Goal: Task Accomplishment & Management: Manage account settings

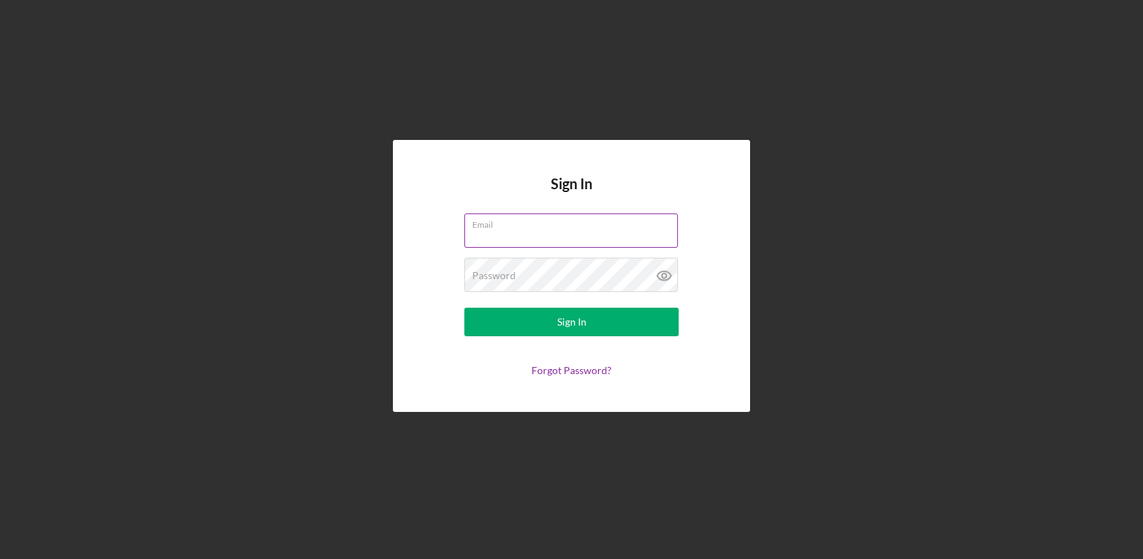
click at [572, 230] on input "Email" at bounding box center [571, 231] width 214 height 34
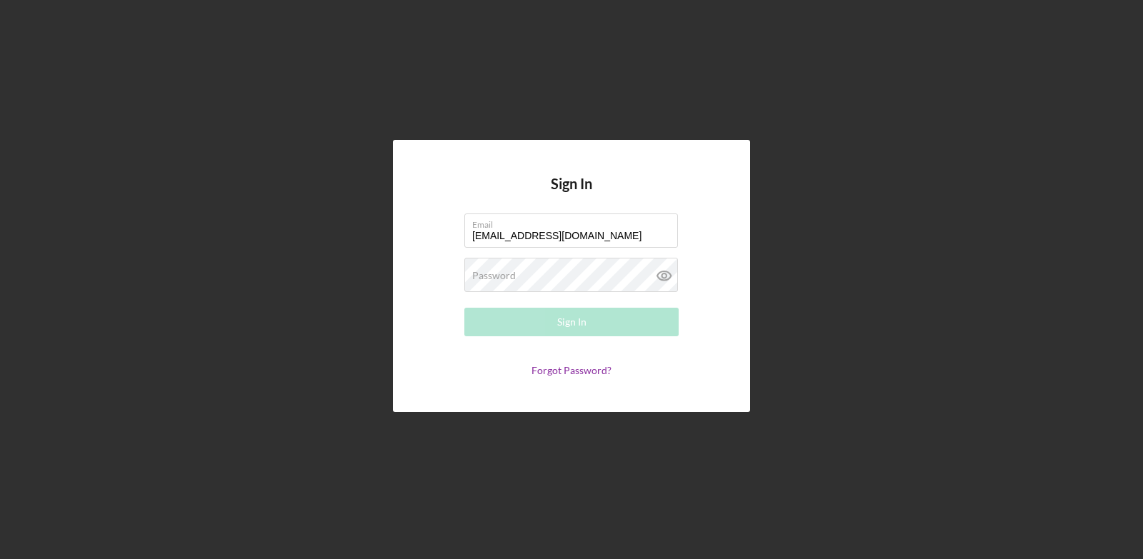
type input "[EMAIL_ADDRESS][DOMAIN_NAME]"
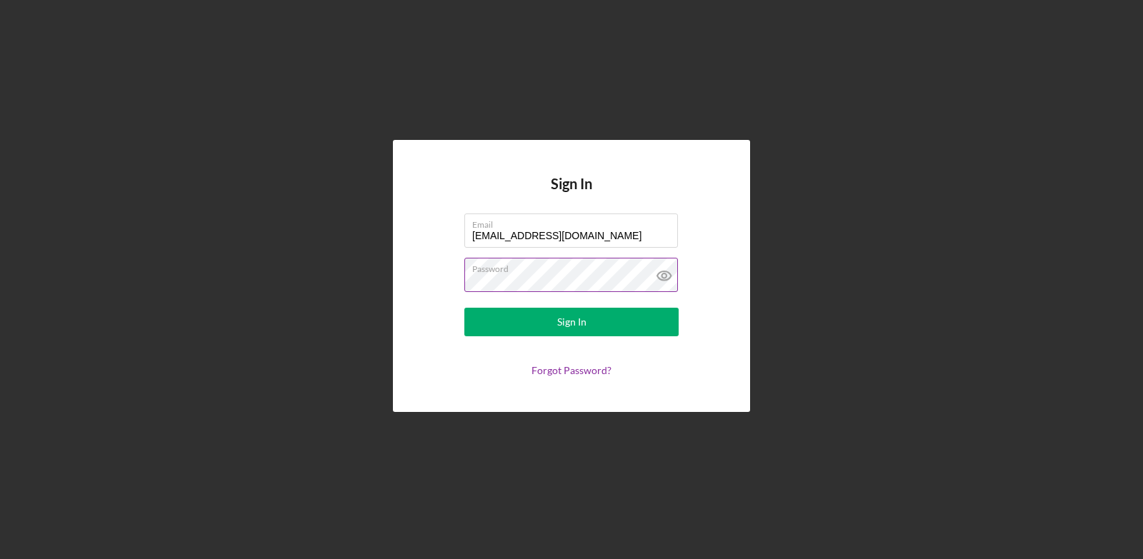
click at [464, 308] on button "Sign In" at bounding box center [571, 322] width 214 height 29
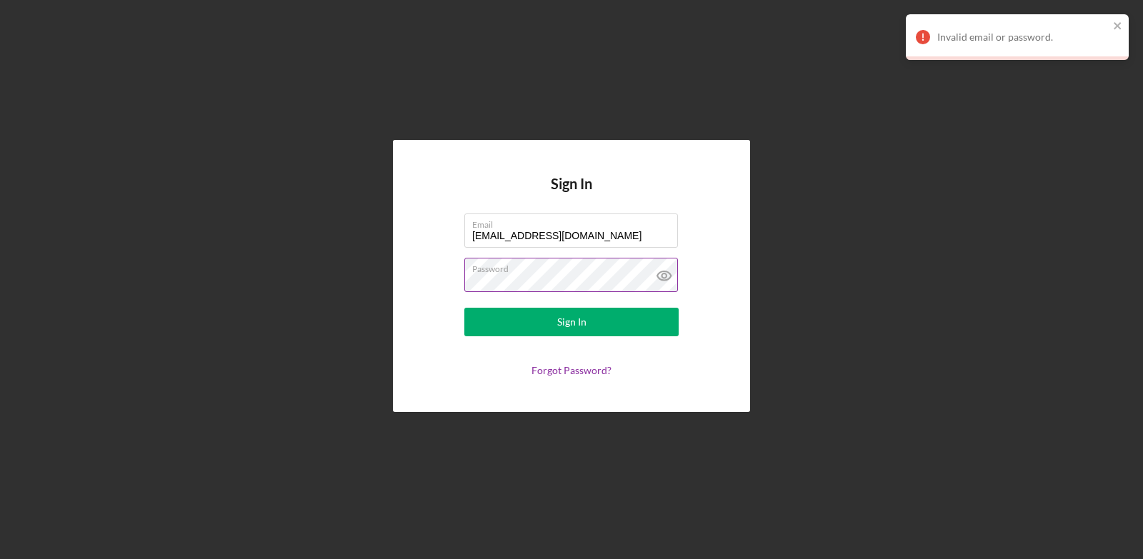
click at [464, 308] on button "Sign In" at bounding box center [571, 322] width 214 height 29
click at [663, 273] on icon at bounding box center [665, 276] width 36 height 36
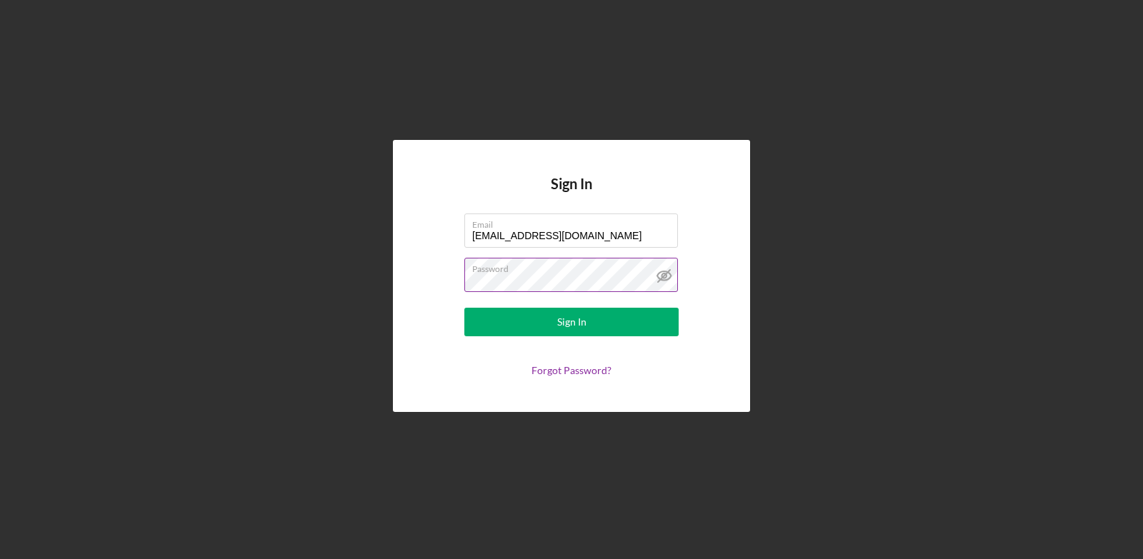
click at [656, 278] on icon at bounding box center [665, 276] width 36 height 36
click at [547, 273] on label "Password" at bounding box center [575, 267] width 206 height 16
click at [464, 308] on button "Sign In" at bounding box center [571, 322] width 214 height 29
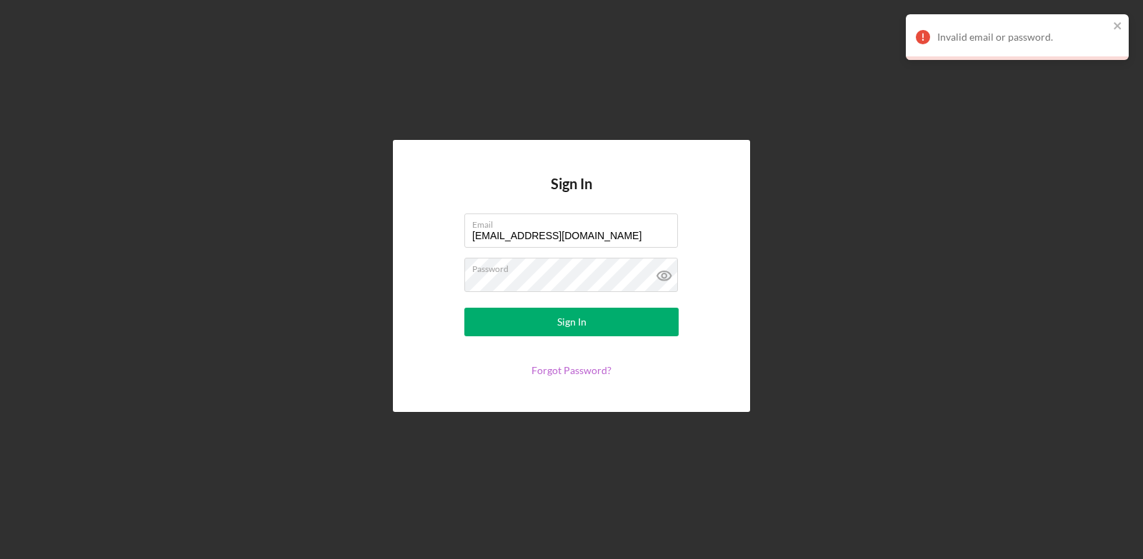
click at [556, 369] on link "Forgot Password?" at bounding box center [572, 370] width 80 height 12
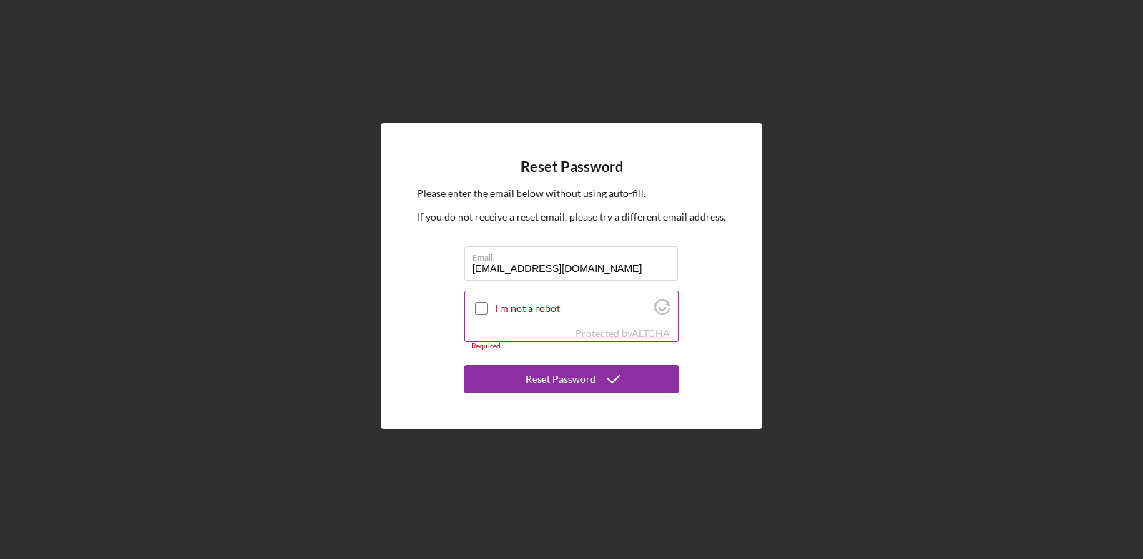
type input "[EMAIL_ADDRESS][DOMAIN_NAME]"
click at [479, 309] on input "I'm not a robot" at bounding box center [481, 308] width 13 height 13
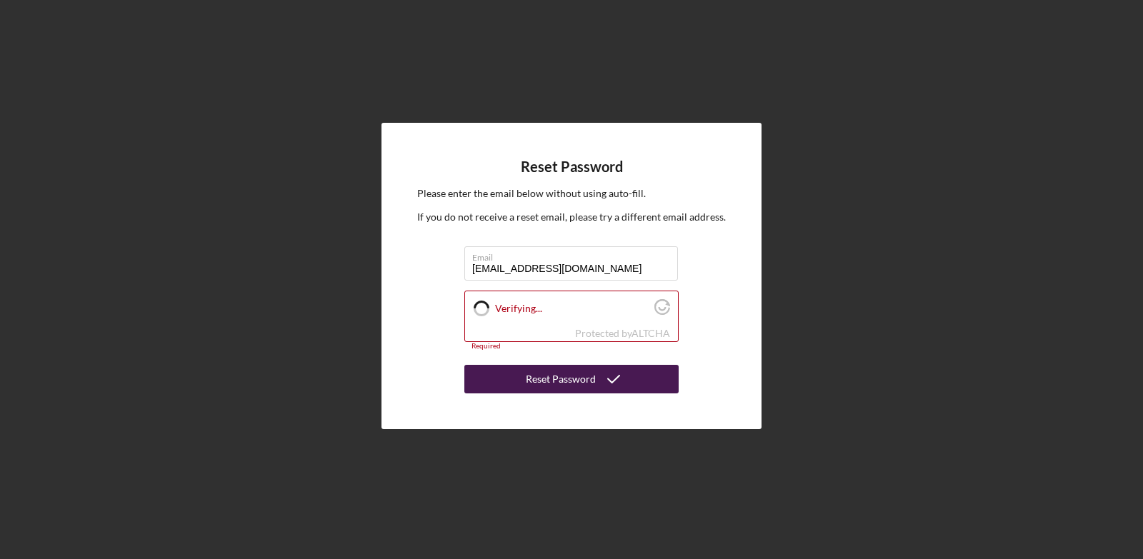
checkbox input "true"
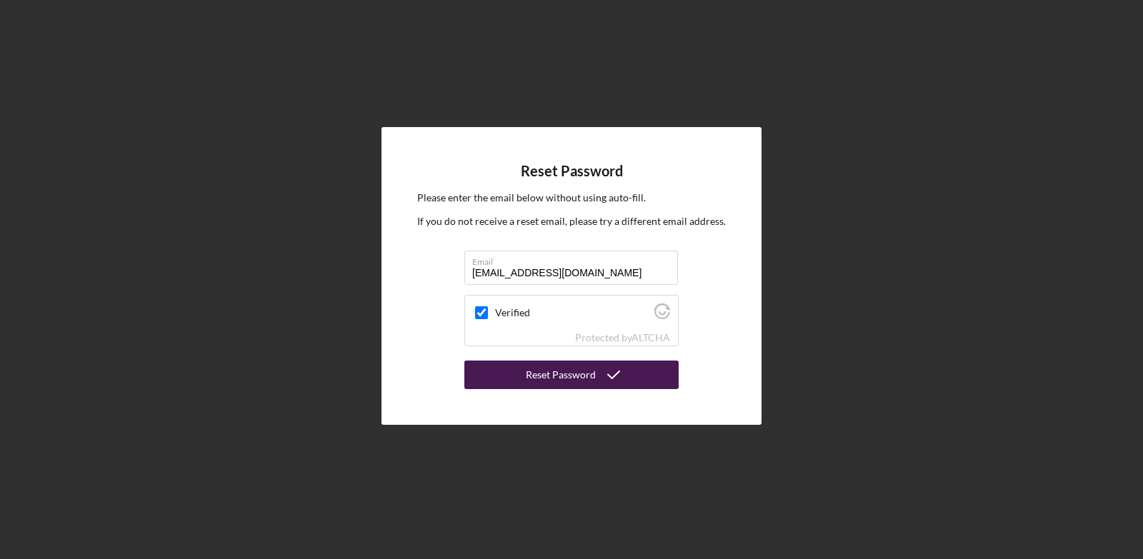
drag, startPoint x: 600, startPoint y: 380, endPoint x: 564, endPoint y: 376, distance: 36.7
drag, startPoint x: 564, startPoint y: 376, endPoint x: 531, endPoint y: 377, distance: 32.9
click at [531, 377] on div "Reset Password" at bounding box center [561, 375] width 70 height 29
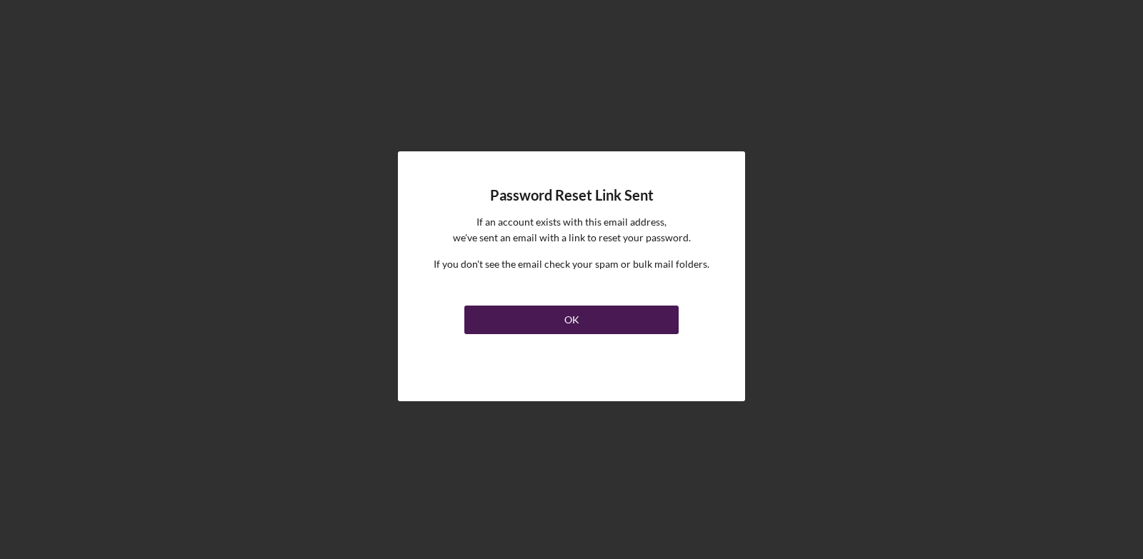
click at [597, 316] on button "OK" at bounding box center [571, 320] width 214 height 29
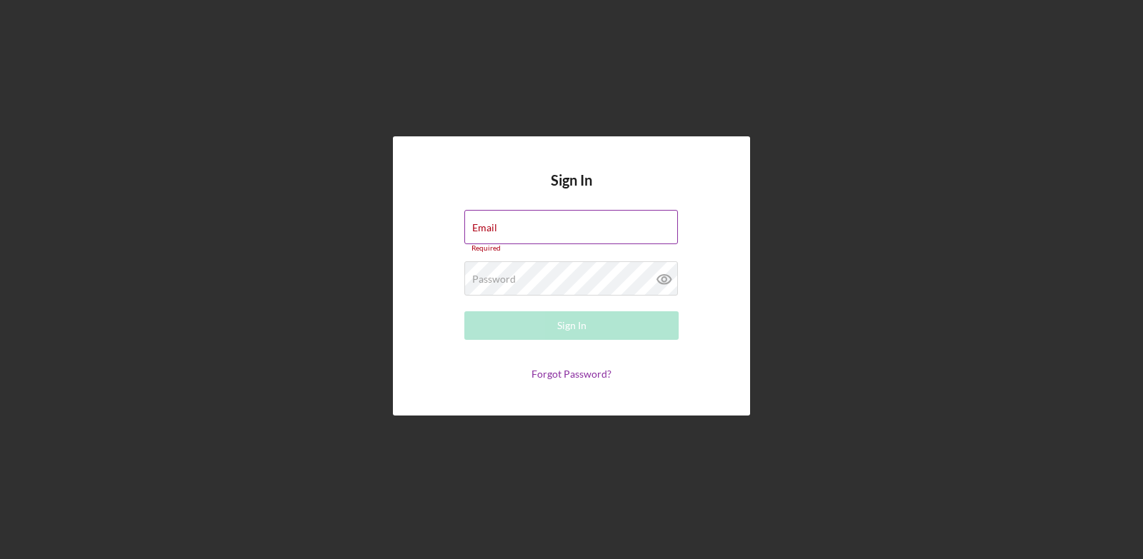
click at [511, 231] on div "Email Required" at bounding box center [571, 231] width 214 height 43
click at [511, 231] on input "Email" at bounding box center [571, 227] width 214 height 34
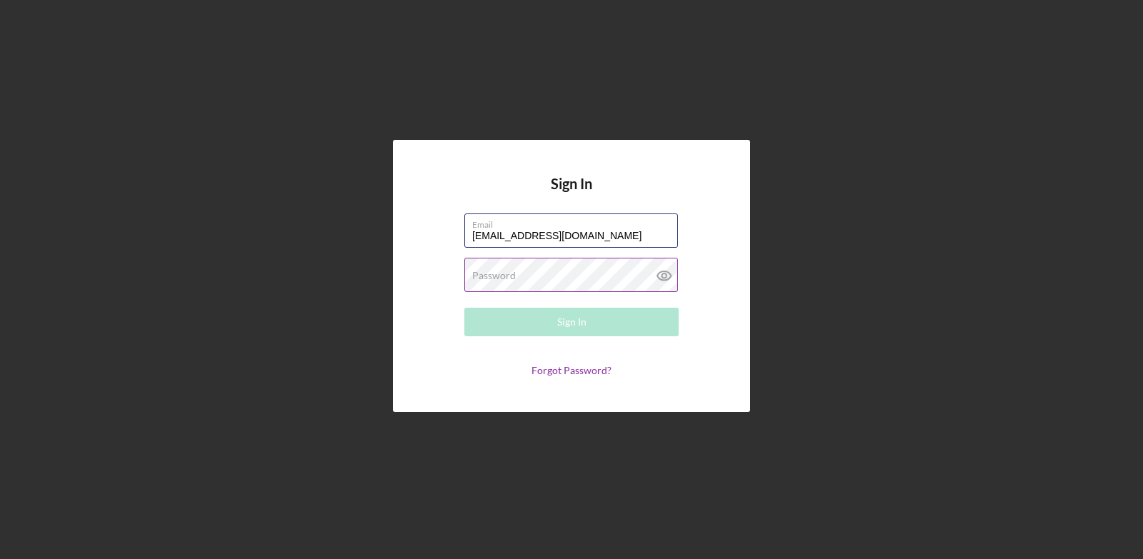
type input "[EMAIL_ADDRESS][DOMAIN_NAME]"
click at [505, 278] on label "Password" at bounding box center [494, 275] width 44 height 11
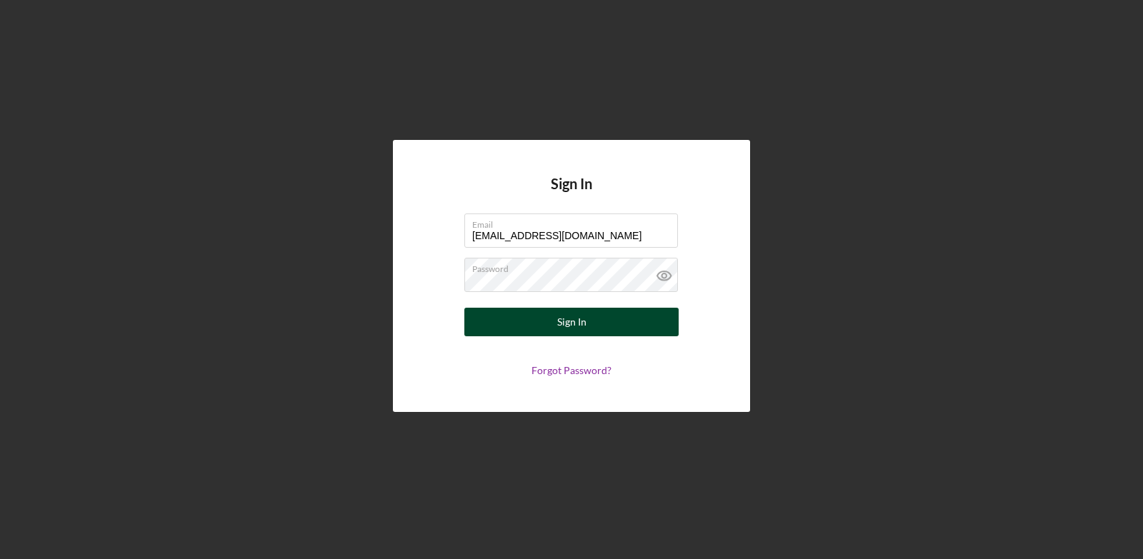
click at [544, 324] on button "Sign In" at bounding box center [571, 322] width 214 height 29
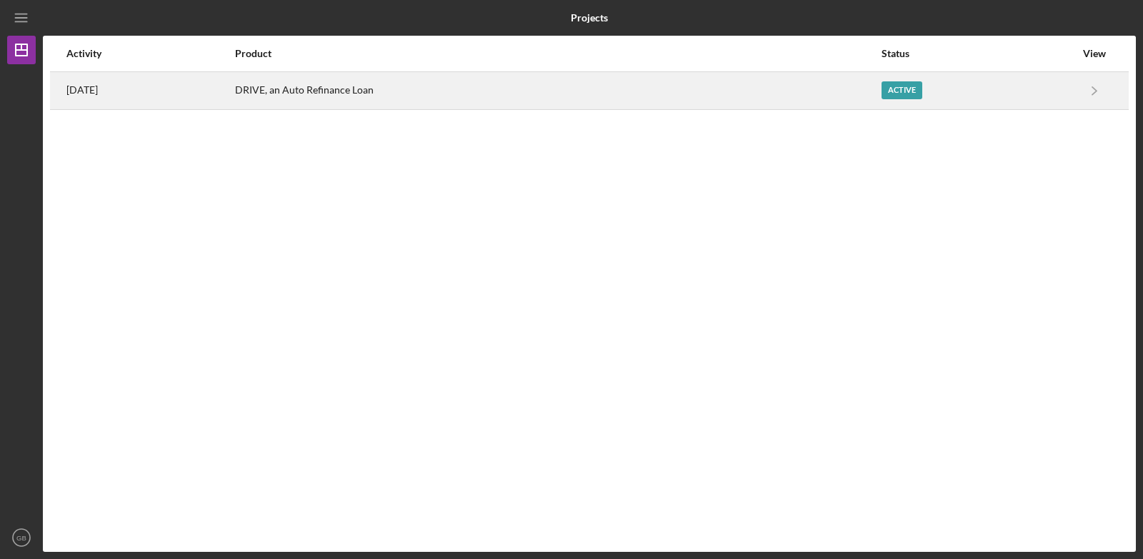
click at [912, 86] on div "Active" at bounding box center [902, 90] width 41 height 18
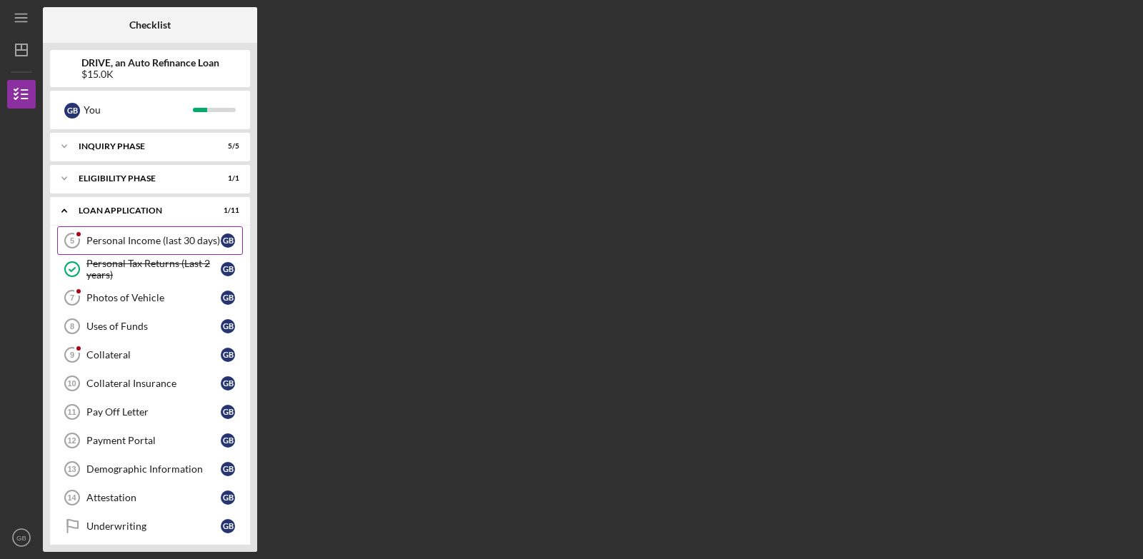
click at [183, 239] on div "Personal Income (last 30 days)" at bounding box center [153, 240] width 134 height 11
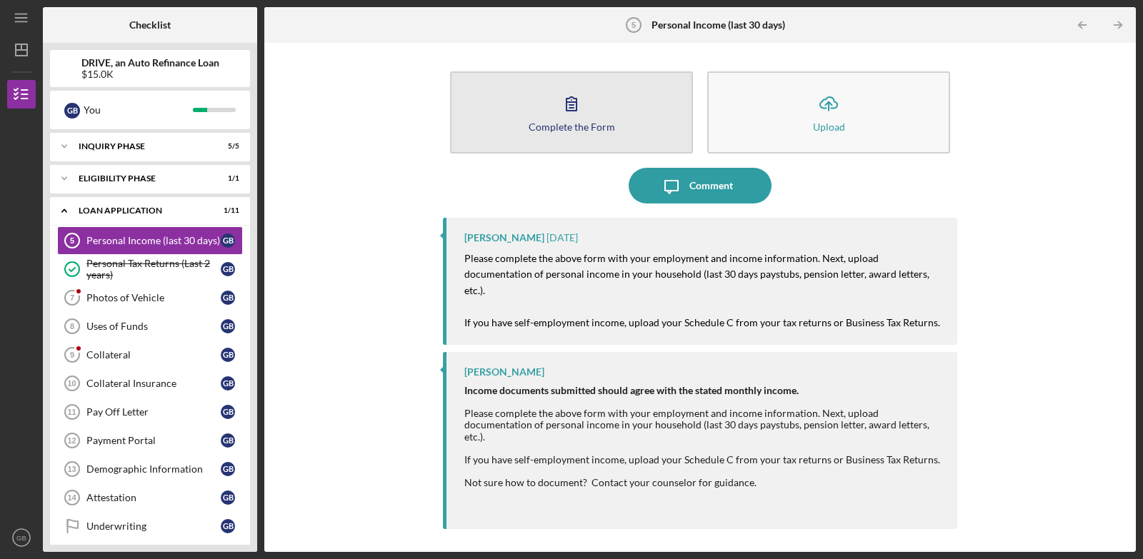
click at [567, 92] on icon "button" at bounding box center [572, 104] width 36 height 36
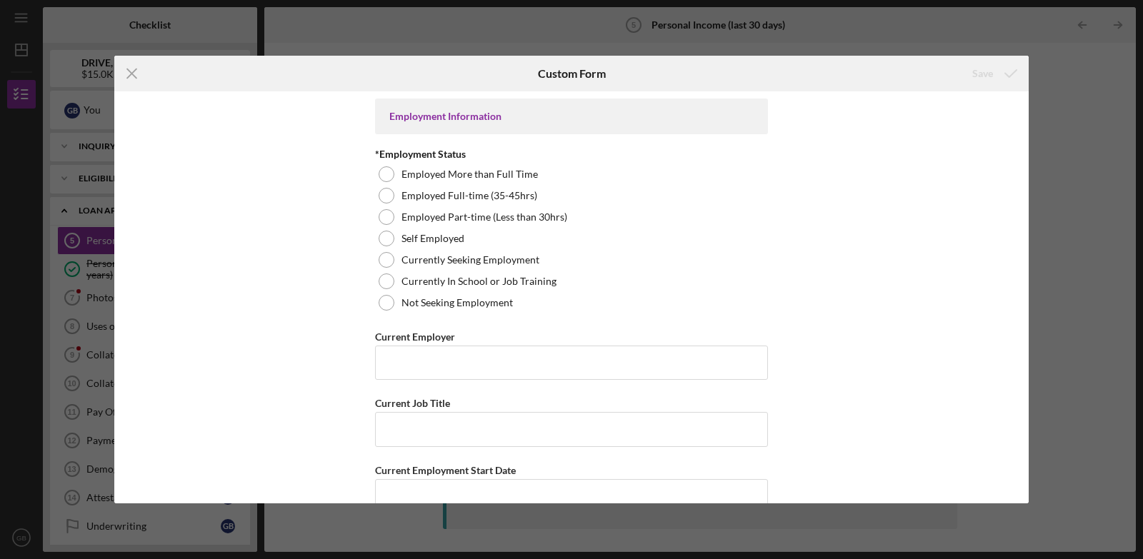
scroll to position [360, 0]
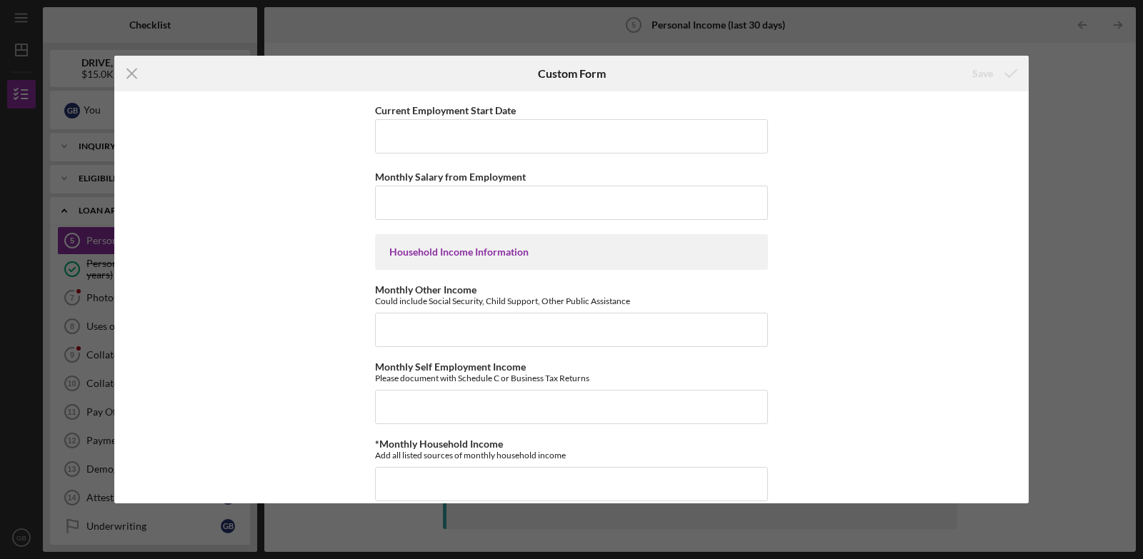
click at [957, 409] on div "Employment Information *Employment Status Employed More than Full Time Employed…" at bounding box center [571, 297] width 915 height 412
click at [1005, 113] on div "Employment Information *Employment Status Employed More than Full Time Employed…" at bounding box center [571, 297] width 915 height 412
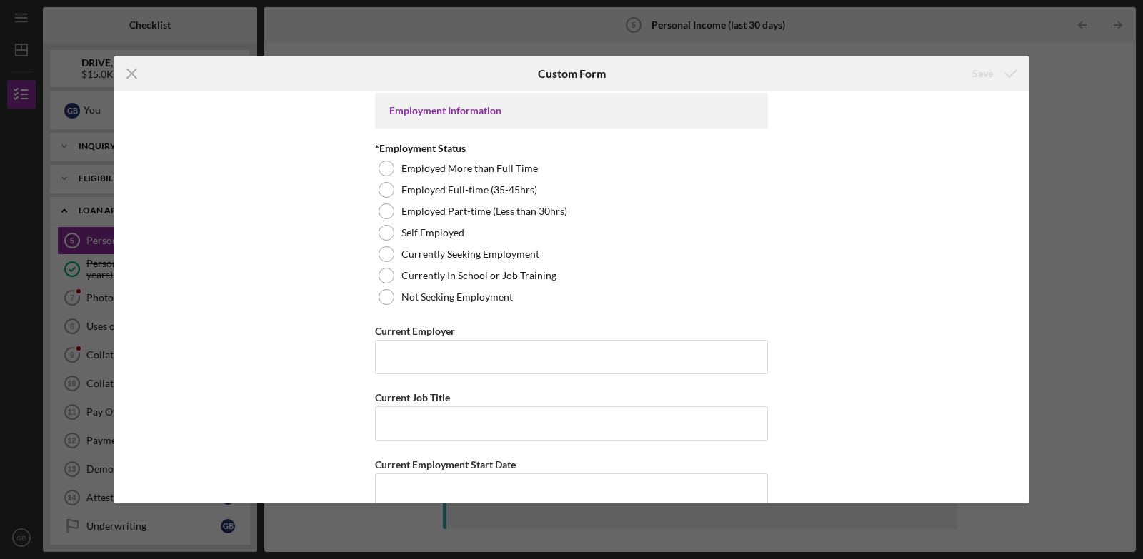
scroll to position [0, 0]
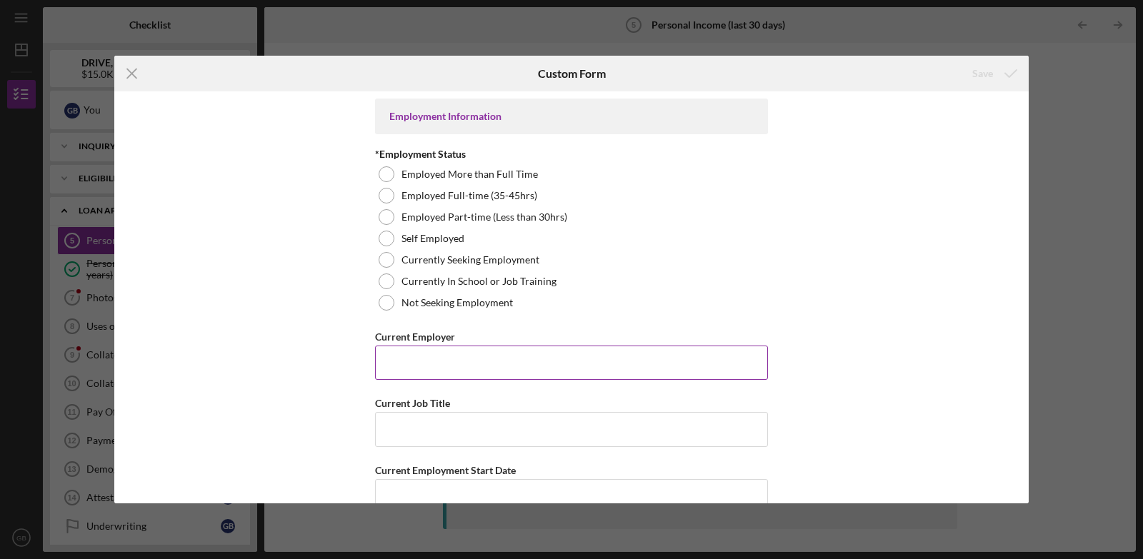
click at [420, 364] on input "Current Employer" at bounding box center [571, 363] width 393 height 34
type input "Amazon"
click at [429, 433] on input "Current Job Title" at bounding box center [571, 429] width 393 height 34
type input "cret"
click at [454, 497] on input "Current Employment Start Date" at bounding box center [571, 496] width 393 height 34
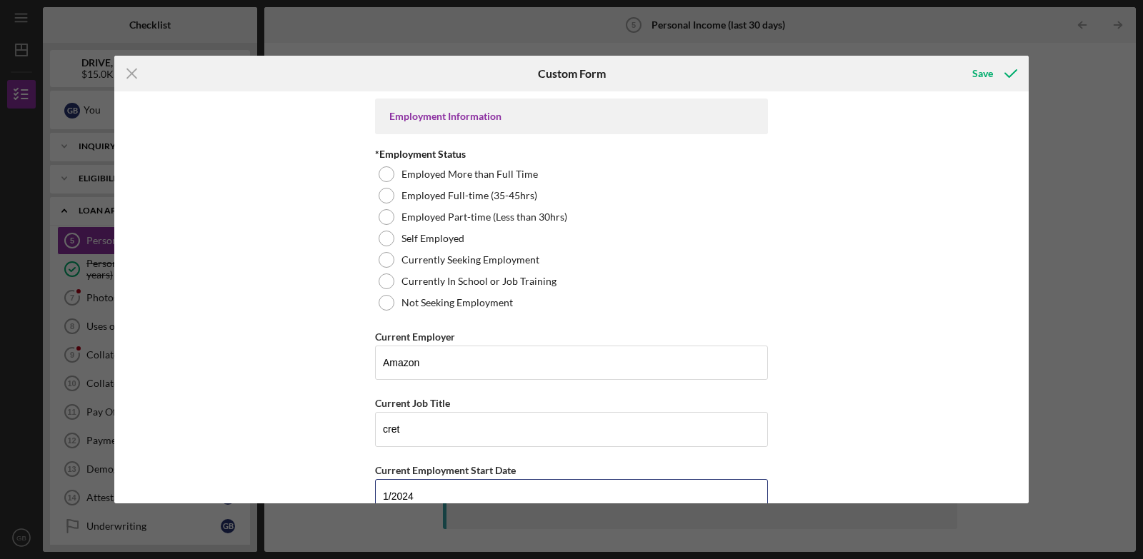
type input "1/2024"
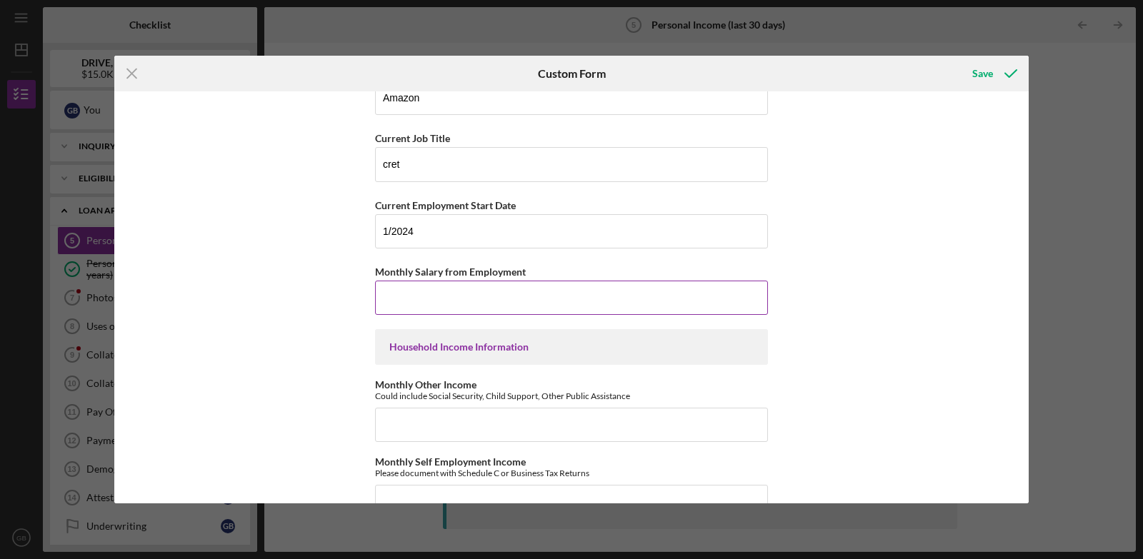
click at [467, 302] on input "Monthly Salary from Employment" at bounding box center [571, 298] width 393 height 34
type input "$1,600"
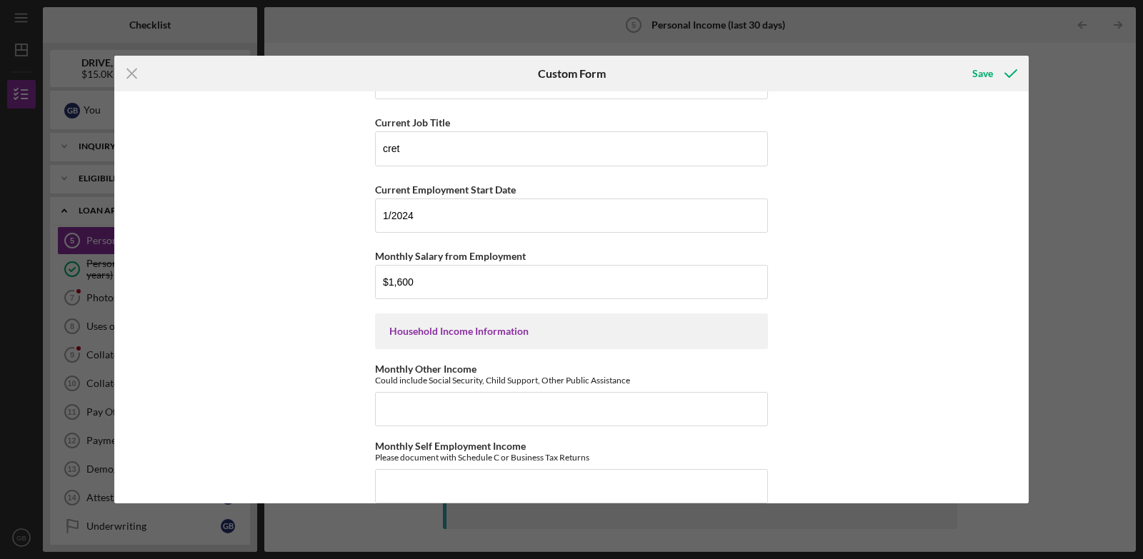
scroll to position [547, 0]
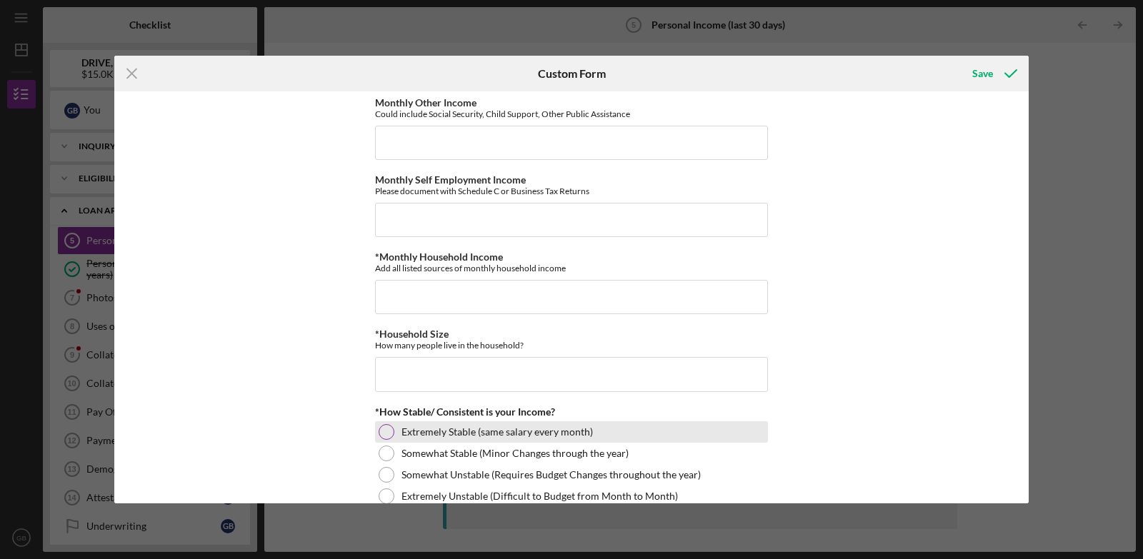
click at [382, 429] on div "*How Stable/ Consistent is your Income? Extremely Stable (same salary every mon…" at bounding box center [571, 457] width 393 height 101
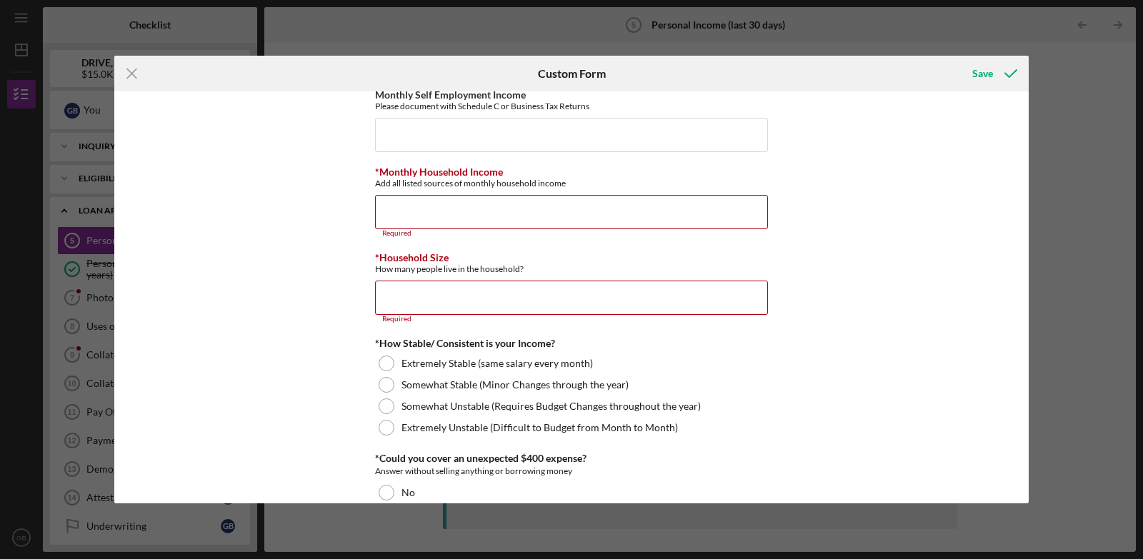
scroll to position [811, 0]
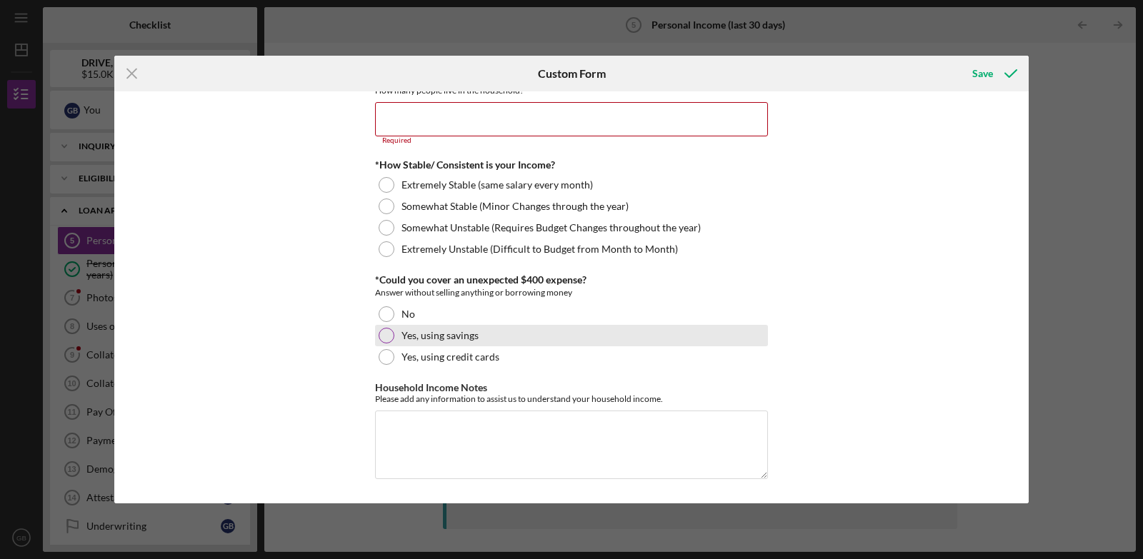
click at [379, 334] on div at bounding box center [387, 336] width 16 height 16
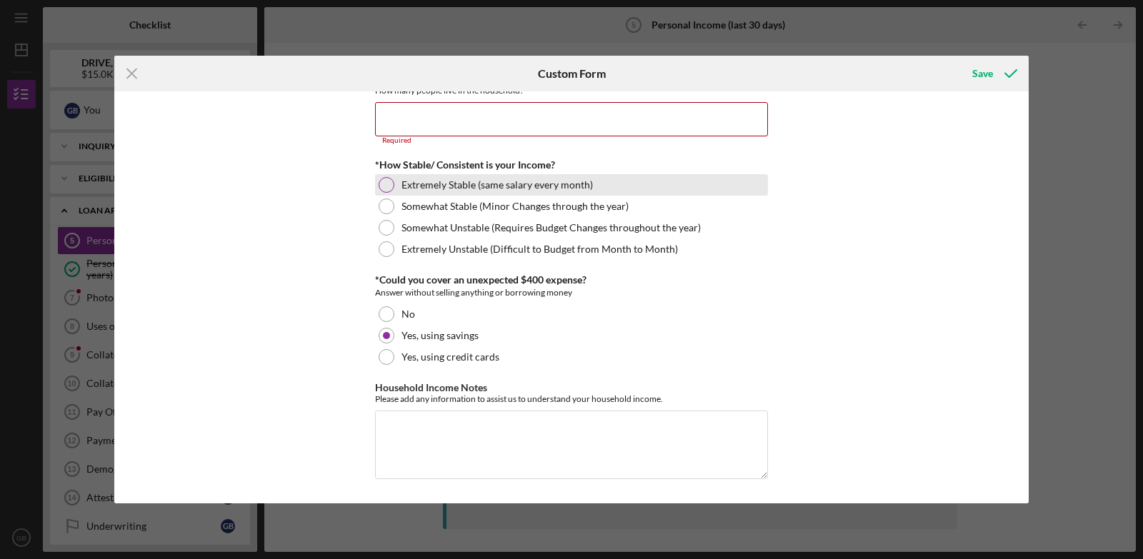
click at [387, 184] on div at bounding box center [387, 185] width 16 height 16
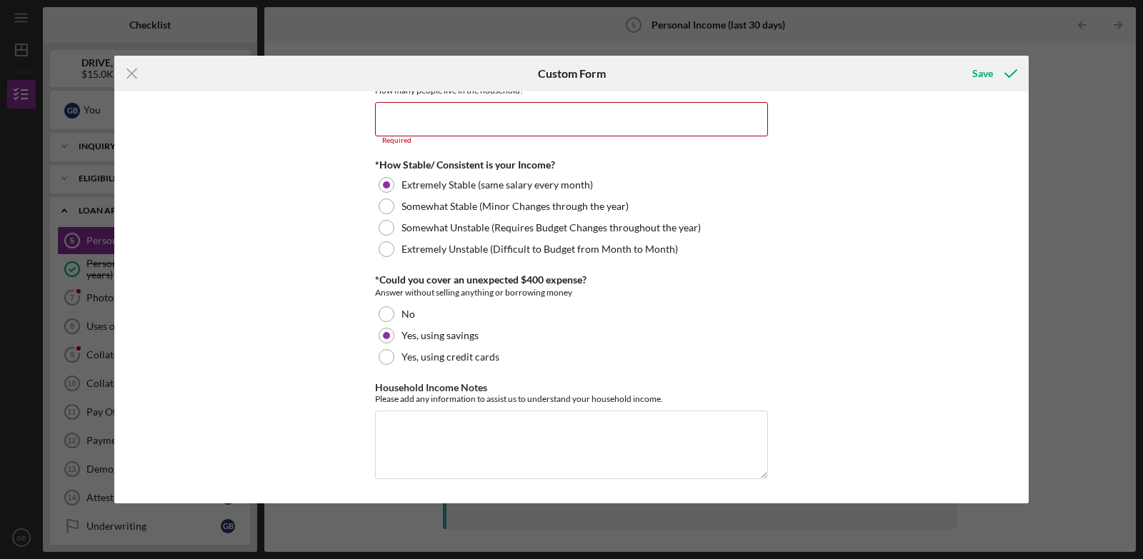
click at [975, 108] on div "Employment Information *Employment Status Employed More than Full Time Employed…" at bounding box center [571, 297] width 915 height 412
click at [728, 124] on input "*Household Size" at bounding box center [571, 119] width 393 height 34
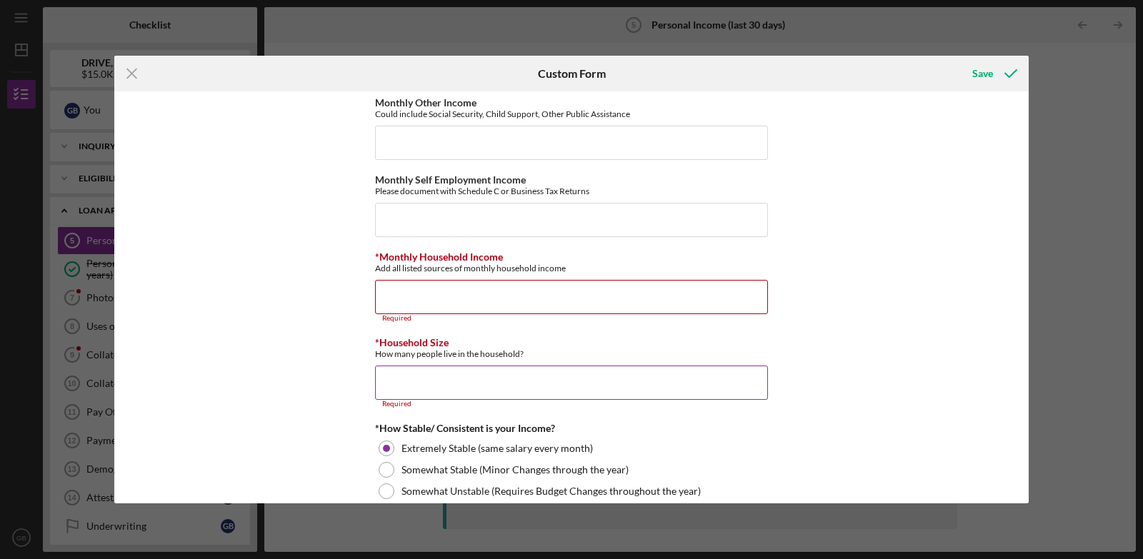
click at [418, 384] on input "*Household Size" at bounding box center [571, 383] width 393 height 34
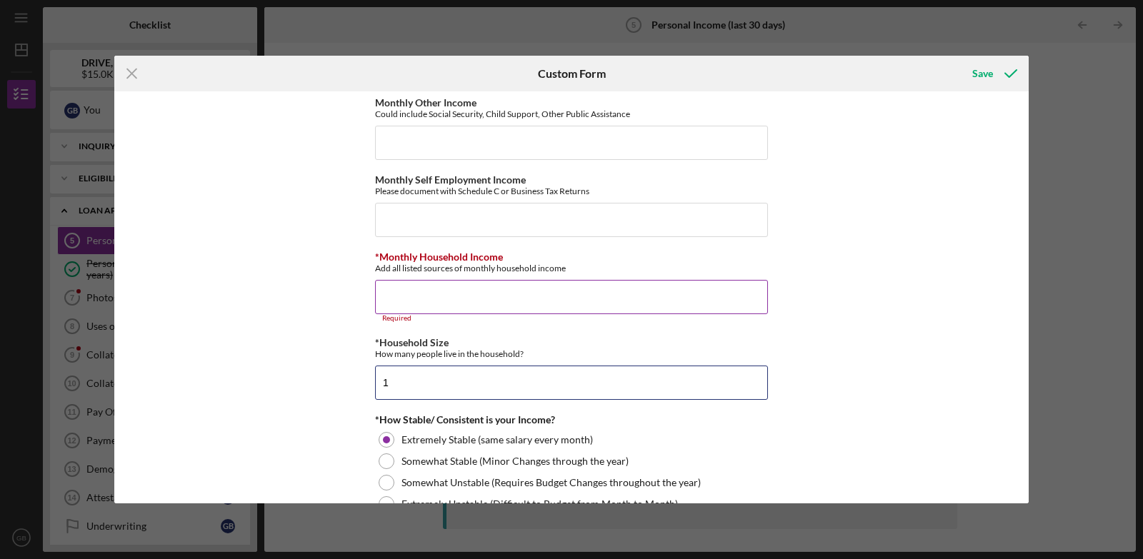
type input "1"
click at [432, 292] on input "*Monthly Household Income" at bounding box center [571, 297] width 393 height 34
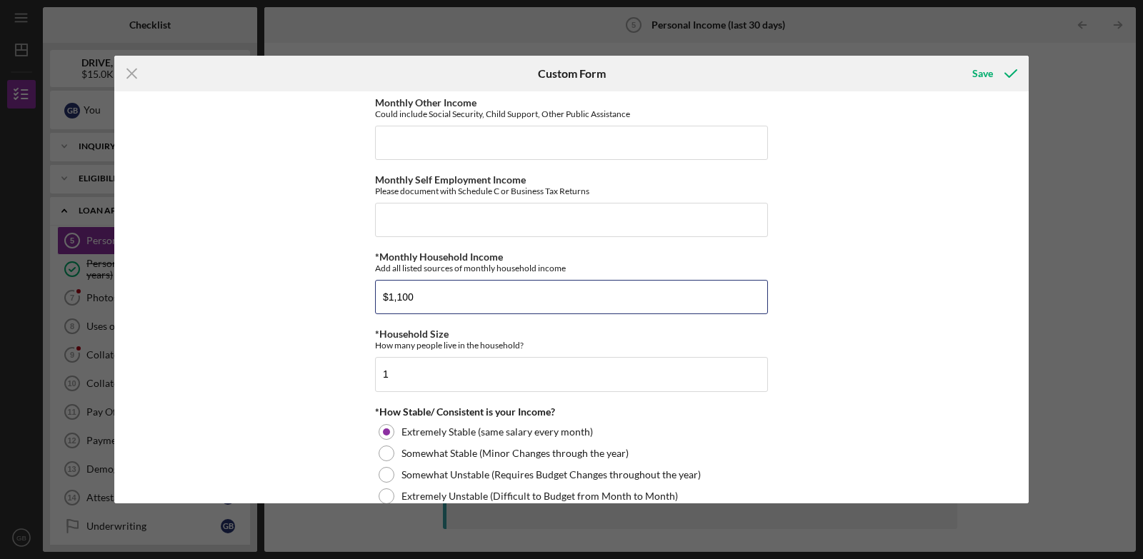
drag, startPoint x: 417, startPoint y: 294, endPoint x: 238, endPoint y: 314, distance: 179.8
click at [238, 314] on div "Employment Information *Employment Status Employed More than Full Time Employed…" at bounding box center [571, 297] width 915 height 412
type input "$2,800"
click at [416, 146] on input "Monthly Other Income" at bounding box center [571, 143] width 393 height 34
type input "$1,100"
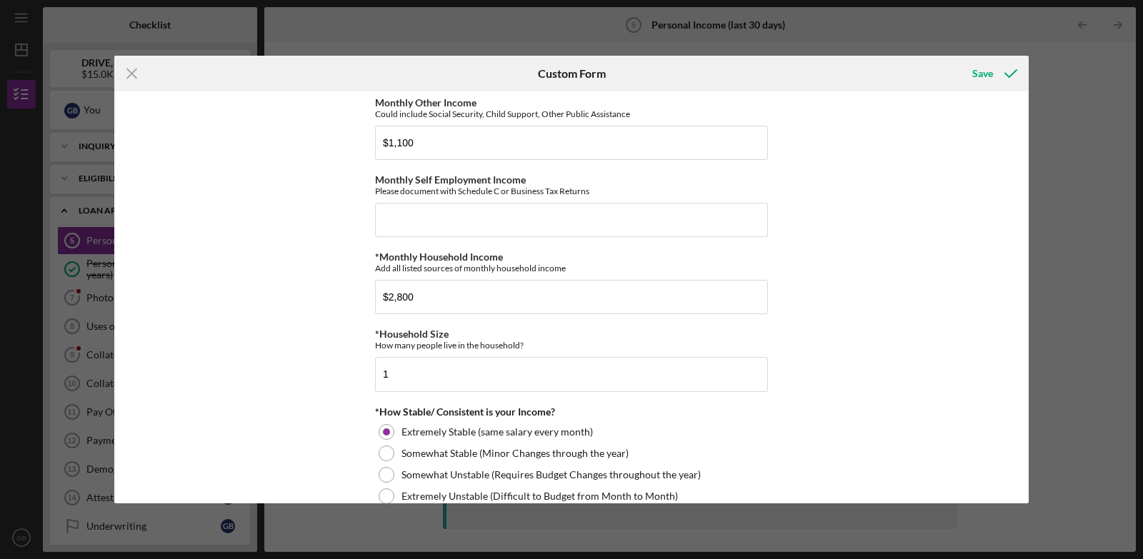
click at [1008, 116] on div "Employment Information *Employment Status Employed More than Full Time Employed…" at bounding box center [571, 297] width 915 height 412
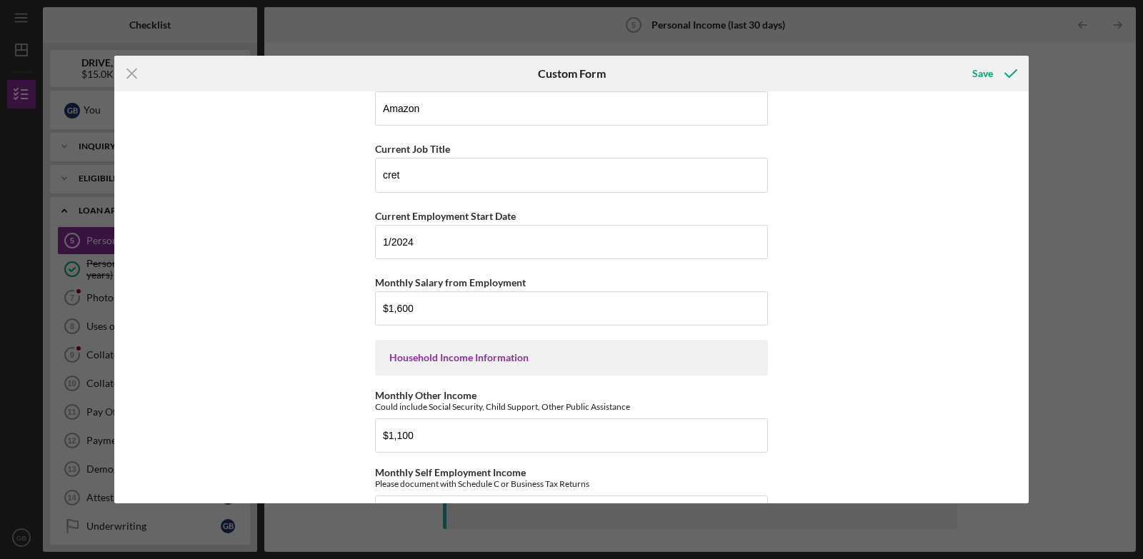
scroll to position [795, 0]
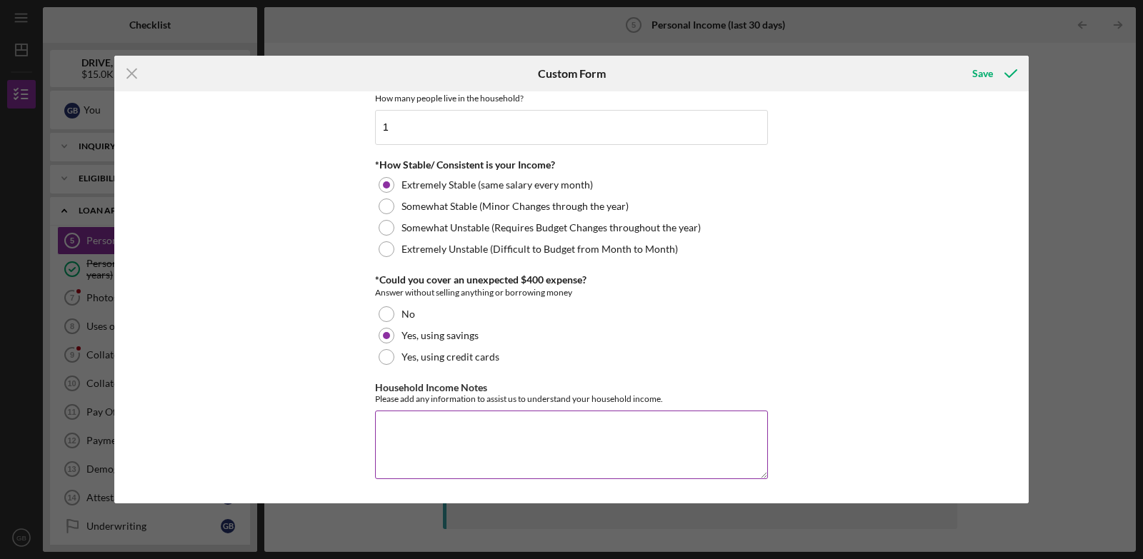
click at [418, 429] on textarea "Household Income Notes" at bounding box center [571, 445] width 393 height 69
click at [632, 427] on textarea "I also work for Exceptional loving Home healthcare since [DATE]" at bounding box center [571, 445] width 393 height 69
click at [715, 429] on textarea "I also work for Exceptional loving Home healthcare since on or about 2015" at bounding box center [571, 445] width 393 height 69
type textarea "I also work for Exceptional loving Home healthcare since on or about 2015. I am…"
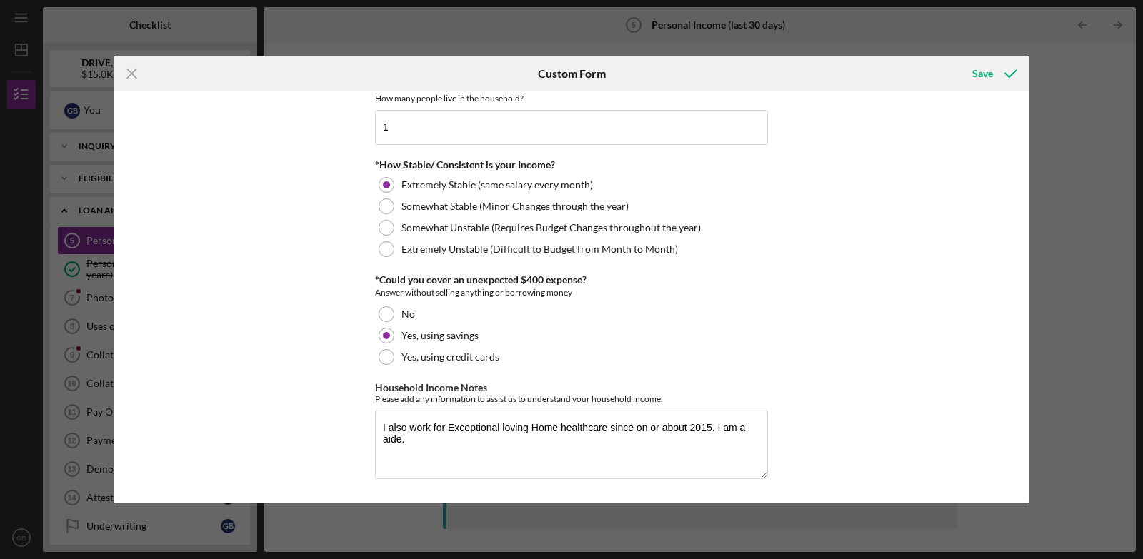
scroll to position [66, 0]
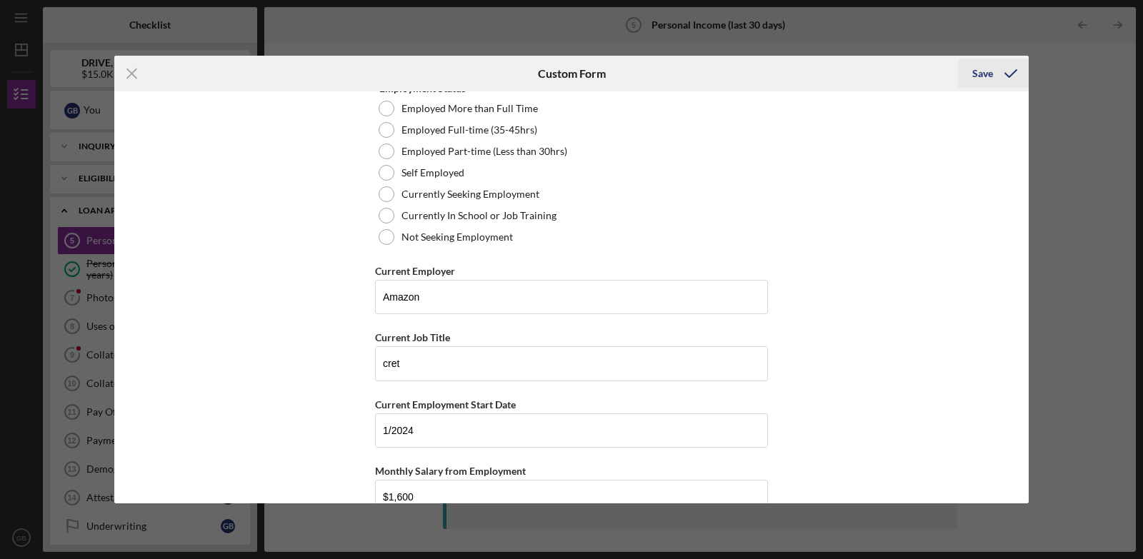
click at [990, 71] on div "Save" at bounding box center [982, 73] width 21 height 29
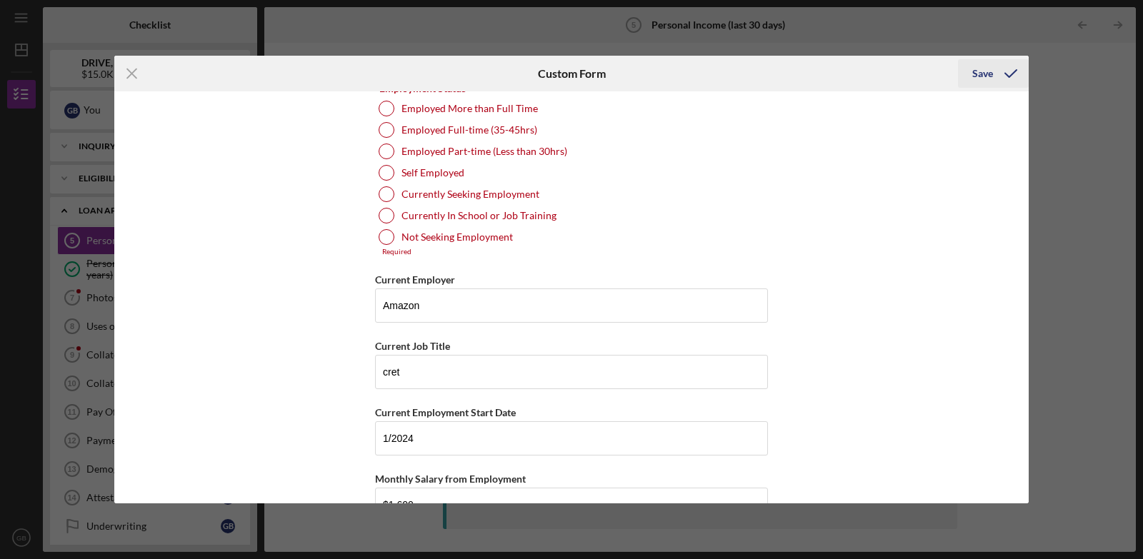
click at [990, 71] on div "Save" at bounding box center [982, 73] width 21 height 29
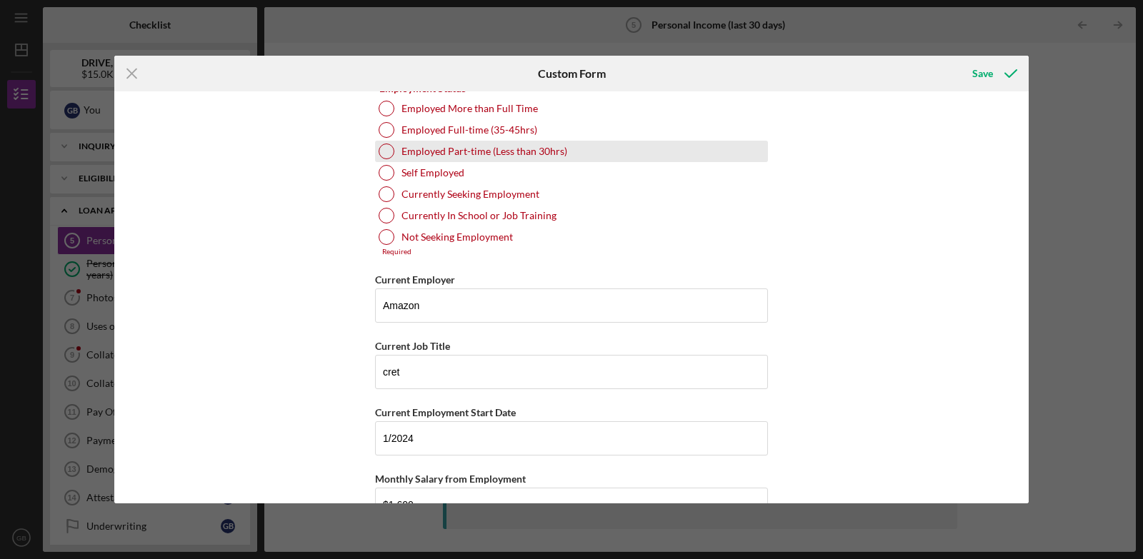
click at [714, 155] on div "Employed Part-time (Less than 30hrs)" at bounding box center [571, 151] width 393 height 21
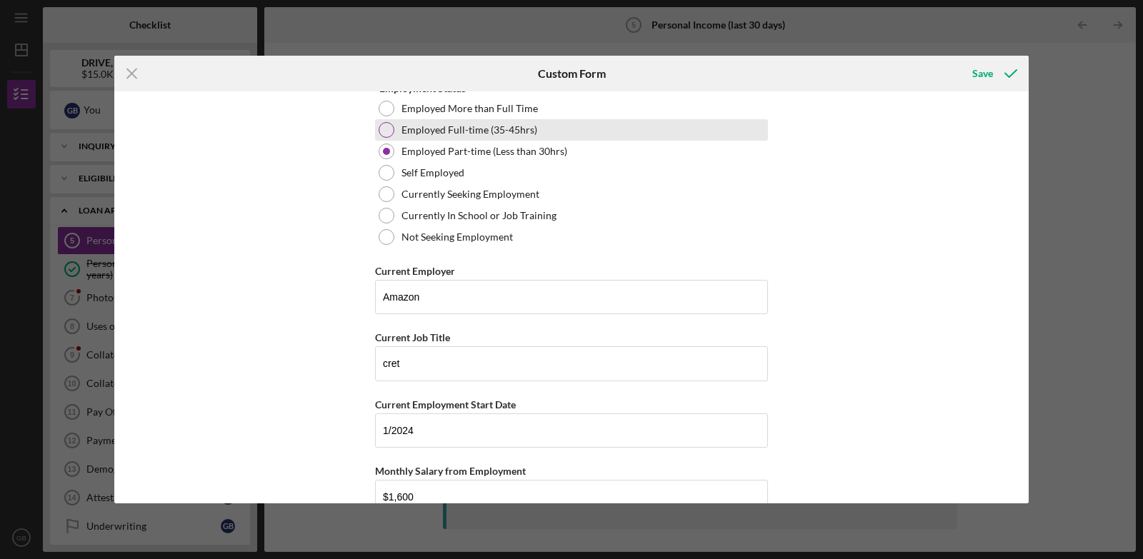
click at [497, 131] on label "Employed Full-time (35-45hrs)" at bounding box center [470, 129] width 136 height 11
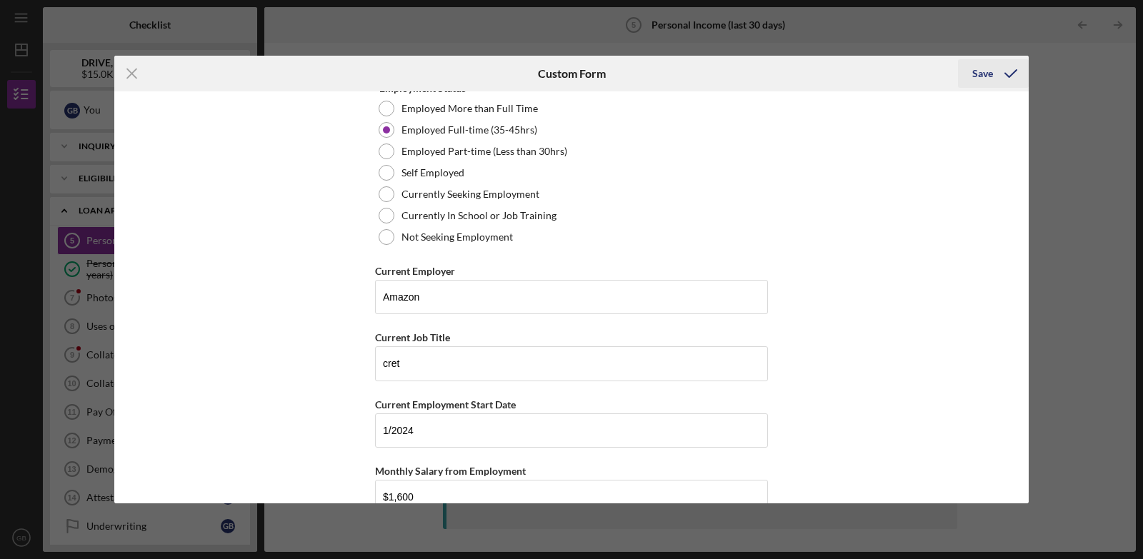
click at [985, 71] on div "Save" at bounding box center [982, 73] width 21 height 29
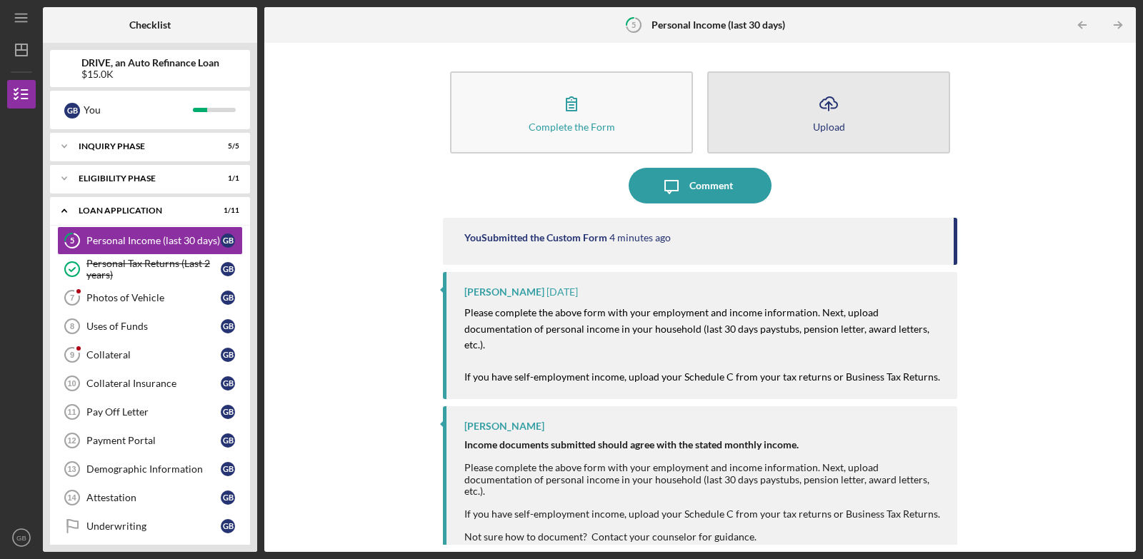
click at [829, 121] on div "Upload" at bounding box center [829, 126] width 32 height 11
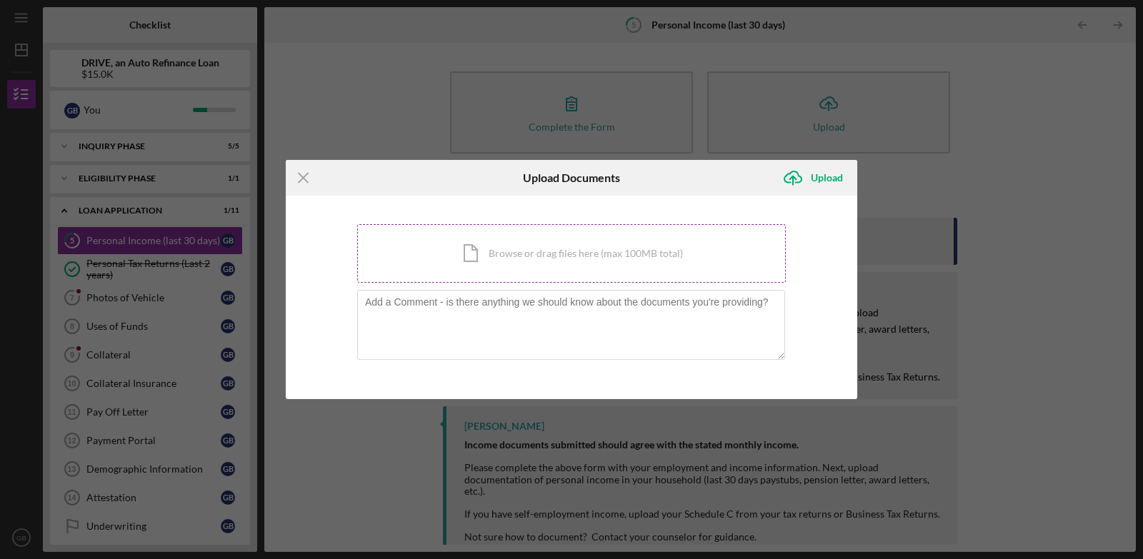
click at [597, 270] on div "Icon/Document Browse or drag files here (max 100MB total) Tap to choose files o…" at bounding box center [571, 253] width 429 height 59
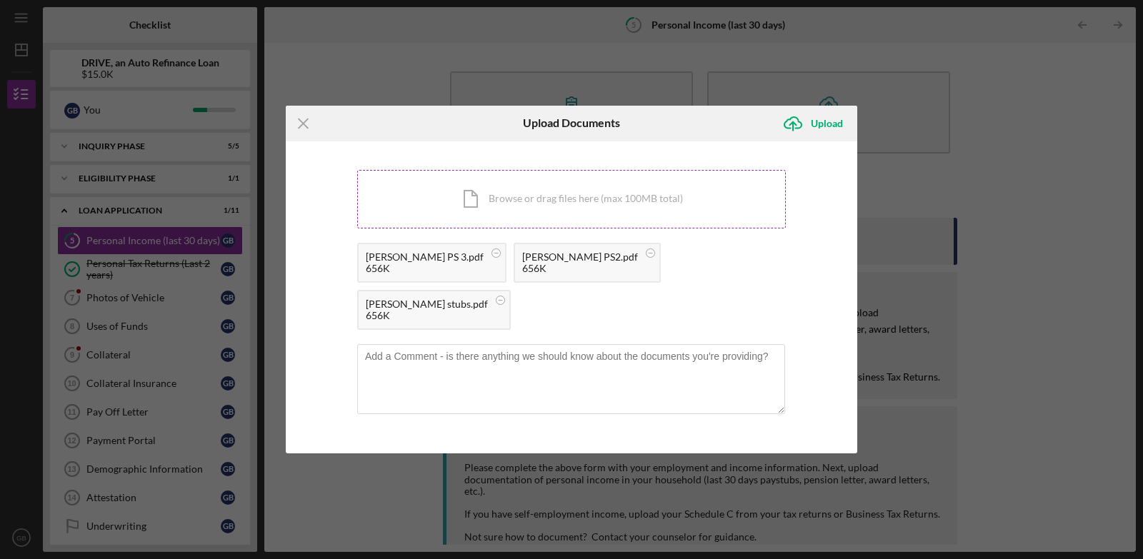
click at [549, 224] on div "Icon/Document Browse or drag files here (max 100MB total) Tap to choose files o…" at bounding box center [571, 199] width 429 height 59
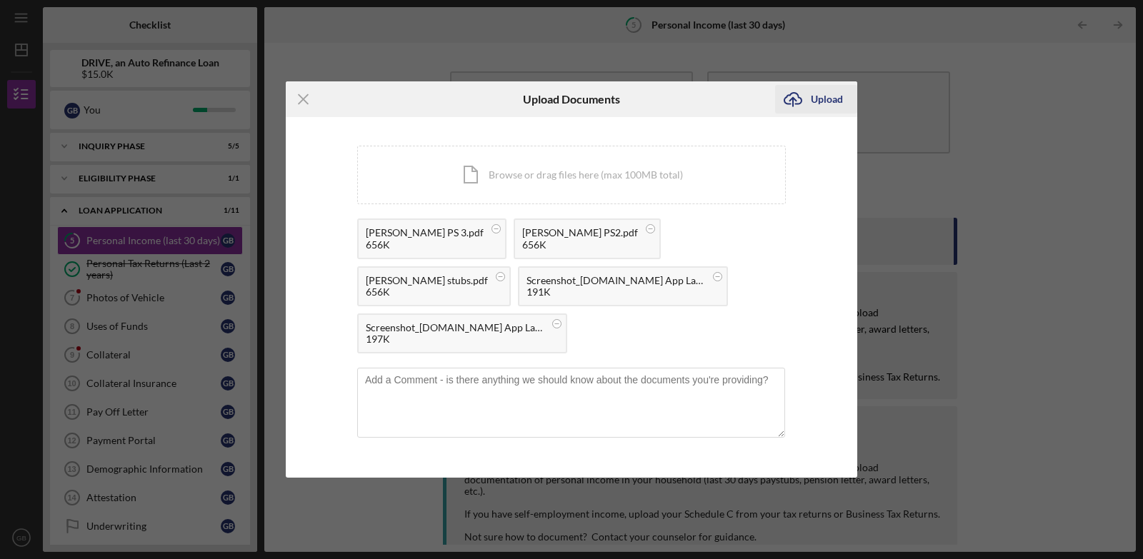
click at [807, 94] on icon "Icon/Upload" at bounding box center [793, 99] width 36 height 36
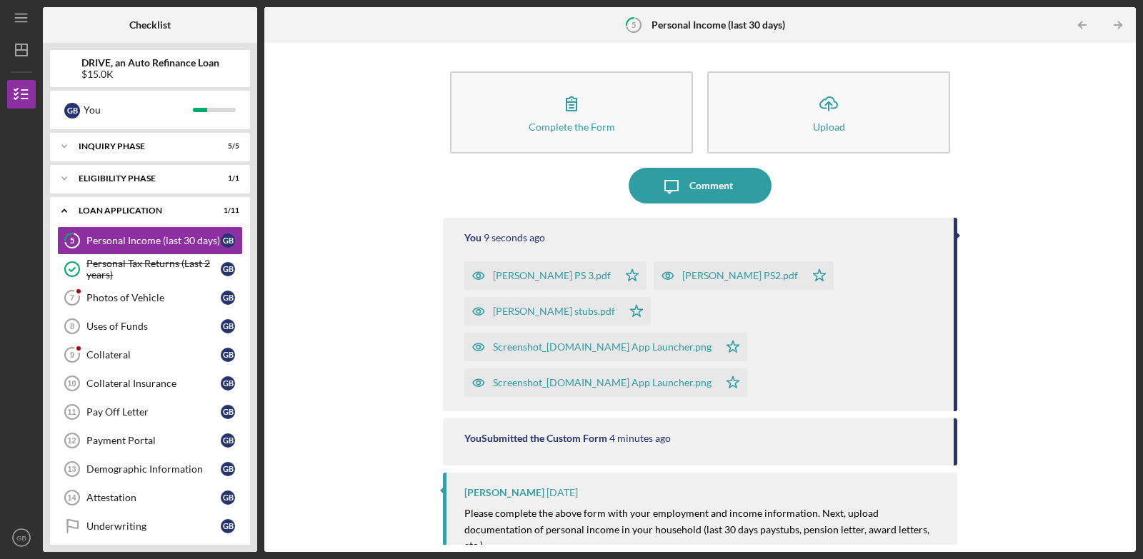
click at [1131, 526] on div "Complete the Form Form Icon/Upload Upload Icon/Message Comment You 9 seconds ag…" at bounding box center [700, 297] width 872 height 509
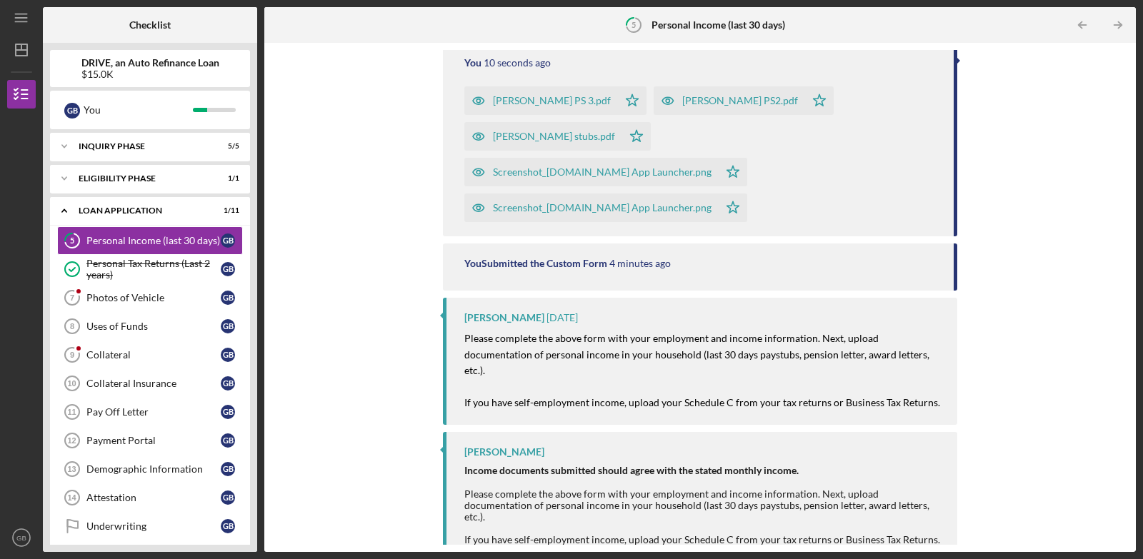
scroll to position [176, 0]
click at [1124, 61] on div "Complete the Form Form Icon/Upload Upload Icon/Message Comment You 16 seconds a…" at bounding box center [700, 297] width 857 height 495
click at [1124, 75] on div "Complete the Form Form Icon/Upload Upload Icon/Message Comment You 16 seconds a…" at bounding box center [700, 297] width 857 height 495
click at [1133, 85] on div "Complete the Form Form Icon/Upload Upload Icon/Message Comment You 17 seconds a…" at bounding box center [700, 297] width 872 height 509
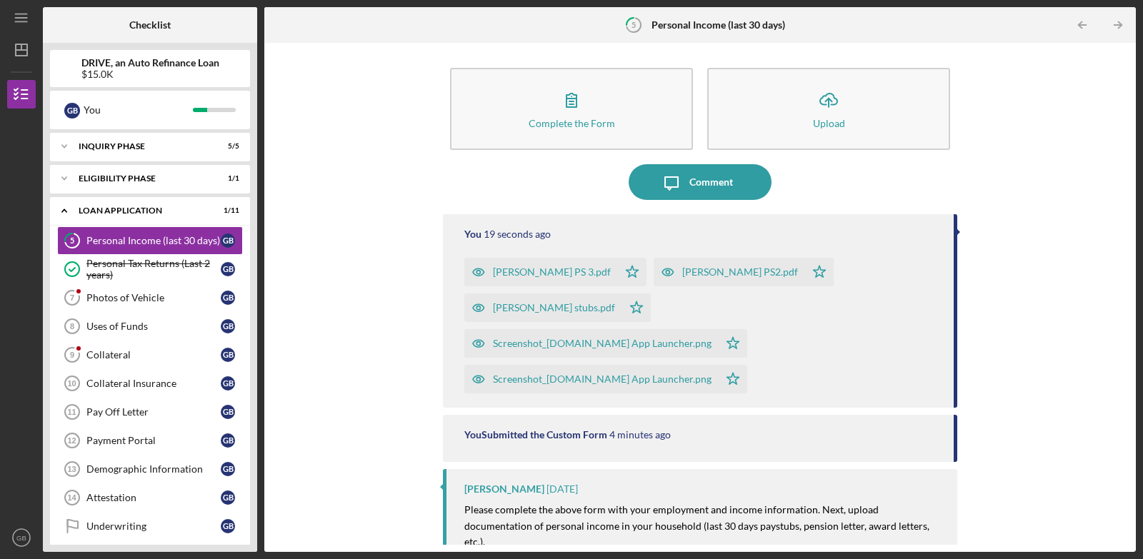
scroll to position [0, 0]
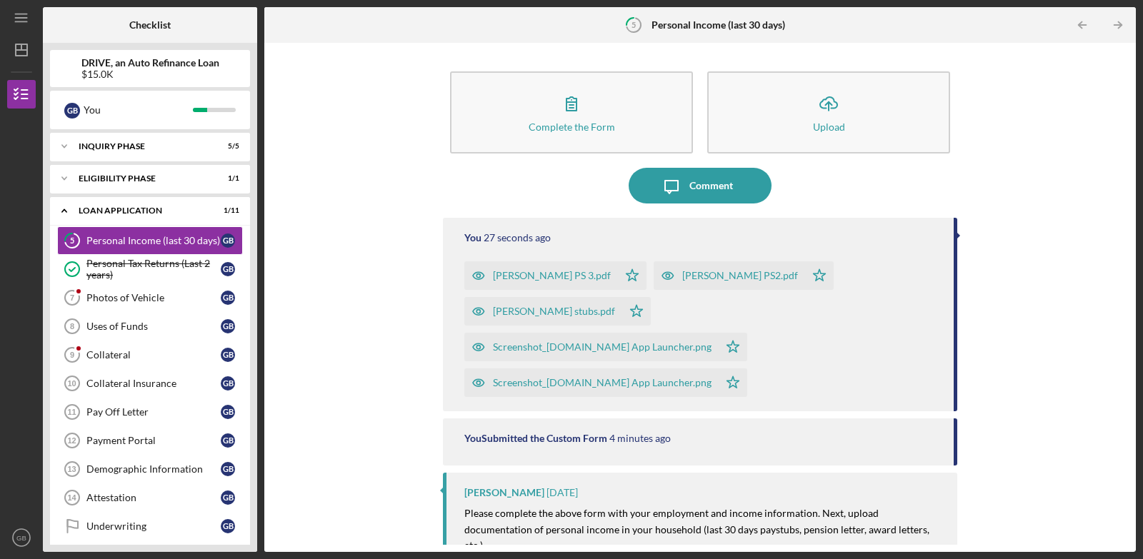
click at [252, 541] on div "DRIVE, an Auto Refinance Loan $15.0K G B You Icon/Expander Inquiry Phase 5 / 5 …" at bounding box center [150, 297] width 214 height 509
click at [11, 15] on icon "Icon/Menu" at bounding box center [22, 18] width 32 height 32
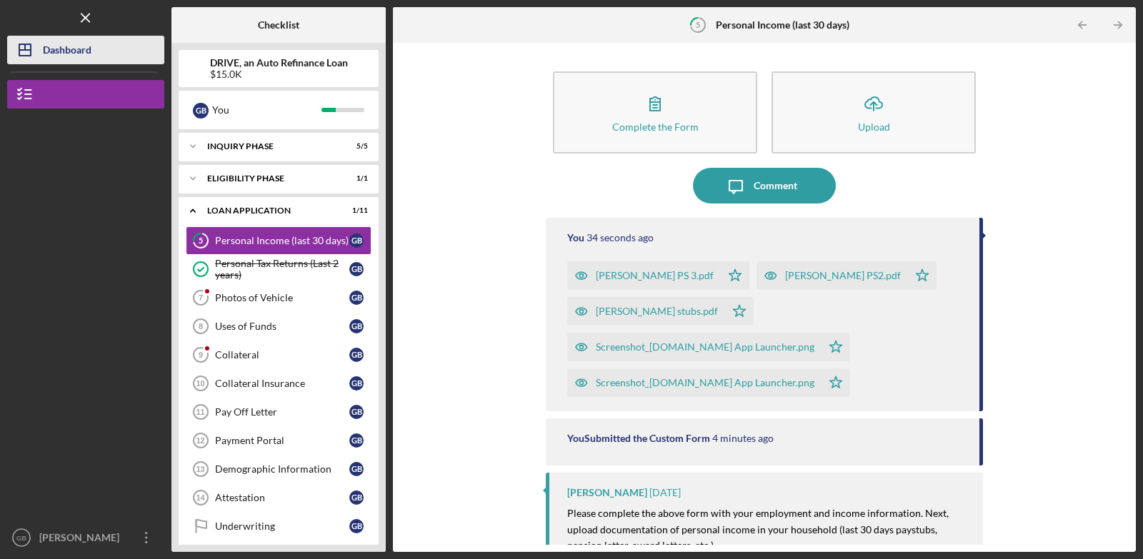
click at [65, 49] on div "Dashboard" at bounding box center [67, 52] width 49 height 32
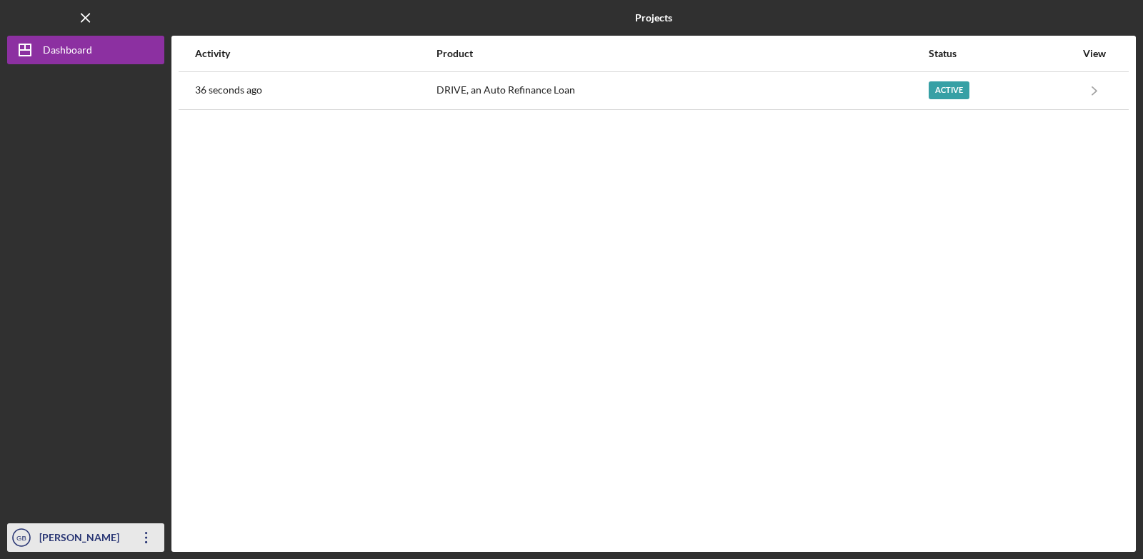
click at [64, 534] on div "[PERSON_NAME]" at bounding box center [82, 540] width 93 height 32
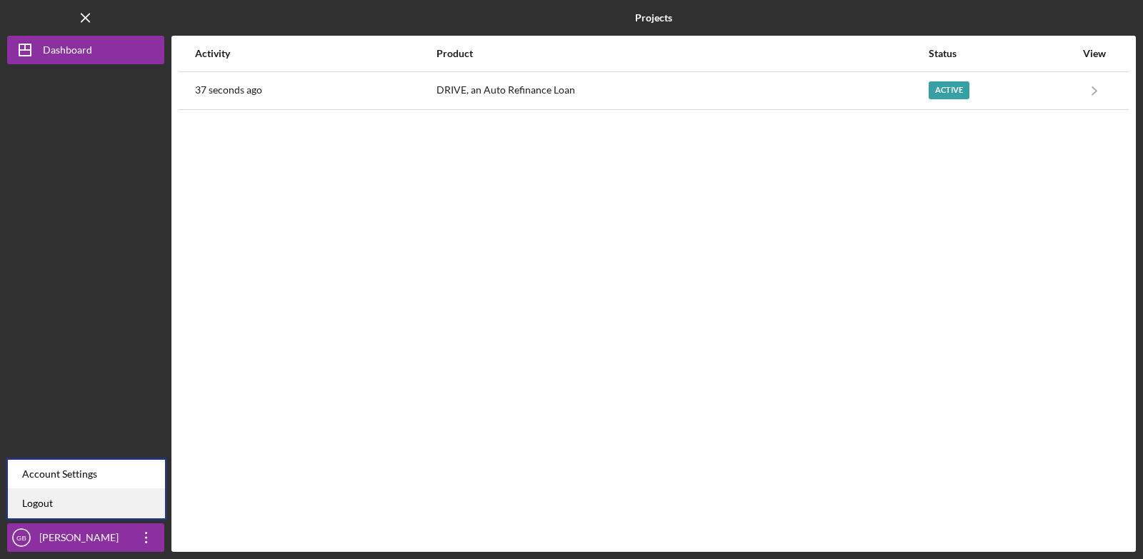
click at [61, 498] on link "Logout" at bounding box center [86, 503] width 157 height 29
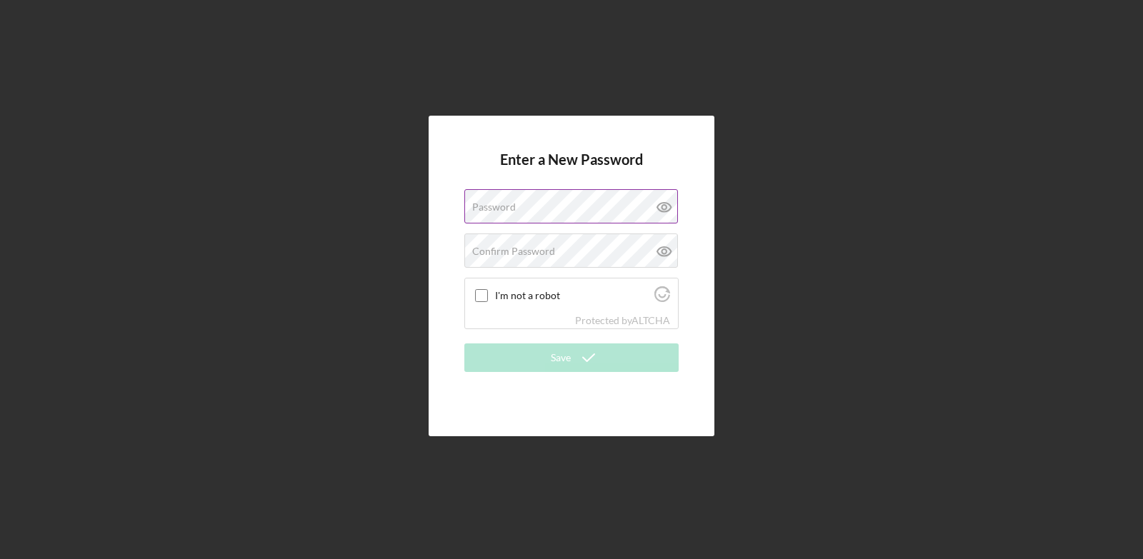
click at [493, 202] on label "Password" at bounding box center [494, 207] width 44 height 11
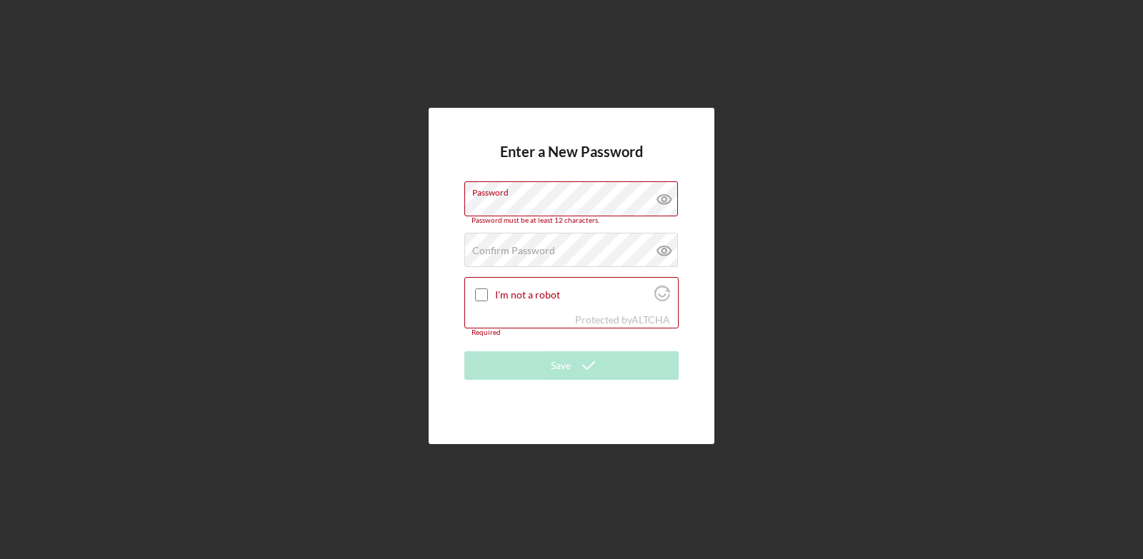
click at [702, 274] on div "Enter a New Password Password Password must be at least 12 characters. Confirm …" at bounding box center [572, 276] width 286 height 336
click at [660, 199] on icon at bounding box center [665, 199] width 36 height 36
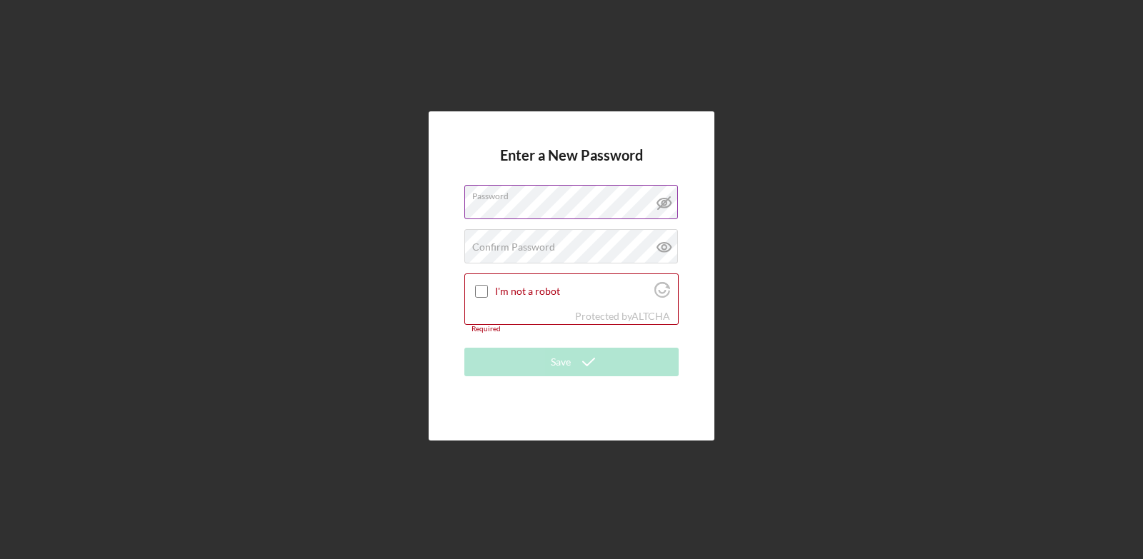
click at [700, 267] on div "Enter a New Password Password Confirm Password Passwords do not match. I'm not …" at bounding box center [572, 275] width 286 height 329
click at [558, 244] on div "Confirm Password Passwords do not match." at bounding box center [571, 247] width 214 height 36
click at [662, 249] on icon at bounding box center [665, 247] width 36 height 36
click at [706, 330] on div "Enter a New Password Password Confirm Password I'm not a robot Protected by ALT…" at bounding box center [572, 275] width 286 height 329
click at [481, 287] on input "I'm not a robot" at bounding box center [481, 291] width 13 height 13
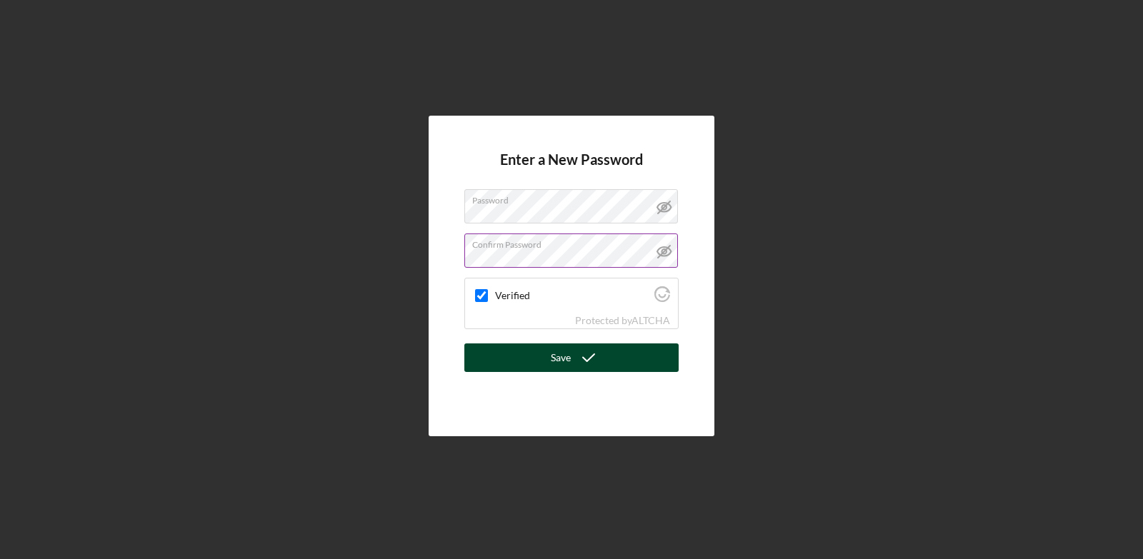
click at [564, 355] on div "Save" at bounding box center [561, 358] width 20 height 29
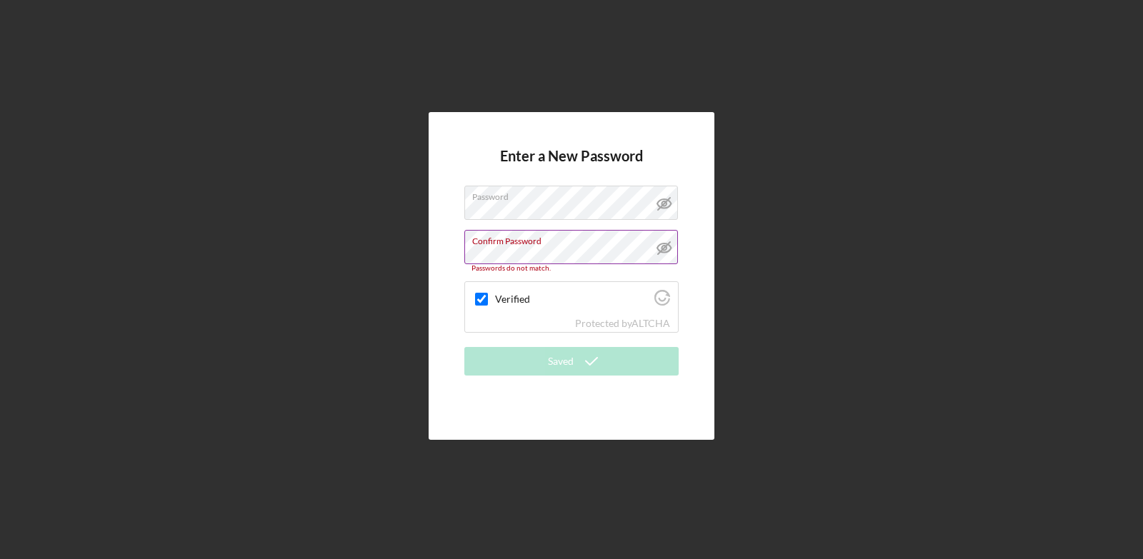
click at [687, 264] on div "Enter a New Password Password Confirm Password Passwords do not match. Verified…" at bounding box center [572, 276] width 286 height 328
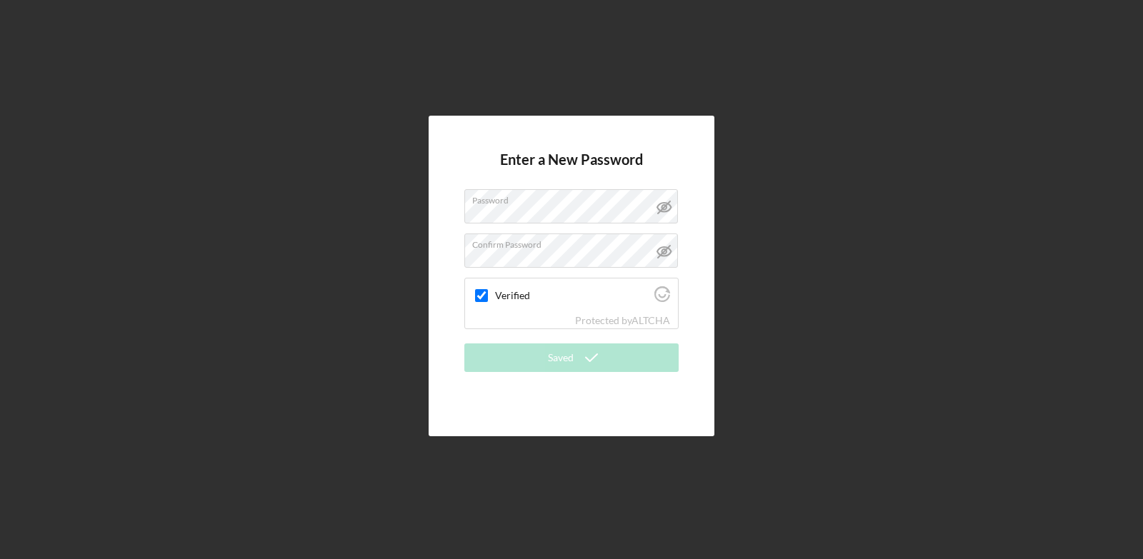
click at [548, 365] on div "Saved" at bounding box center [561, 358] width 26 height 29
checkbox input "true"
